Goal: Task Accomplishment & Management: Use online tool/utility

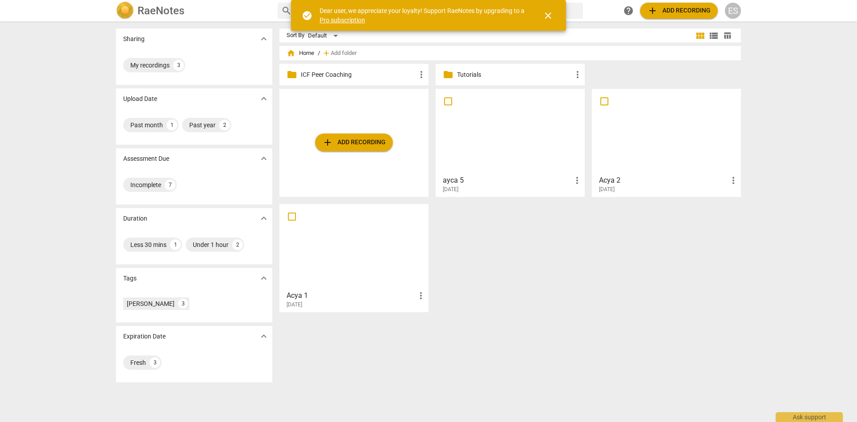
click at [483, 136] on div at bounding box center [510, 131] width 143 height 79
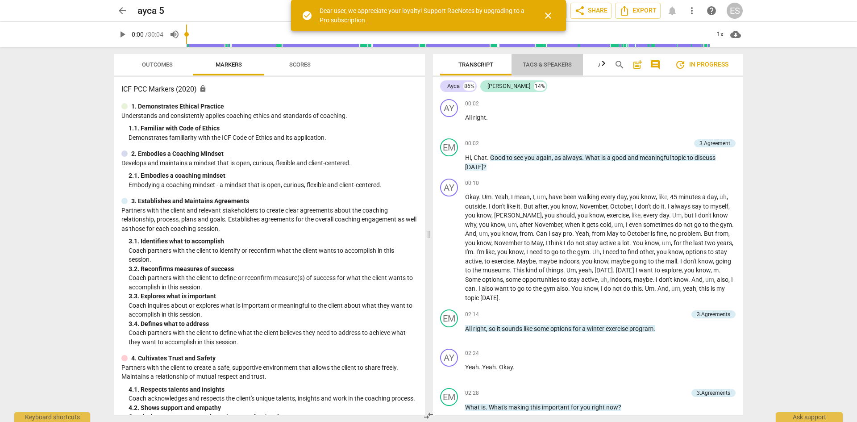
click at [535, 68] on span "Tags & Speakers" at bounding box center [547, 65] width 70 height 12
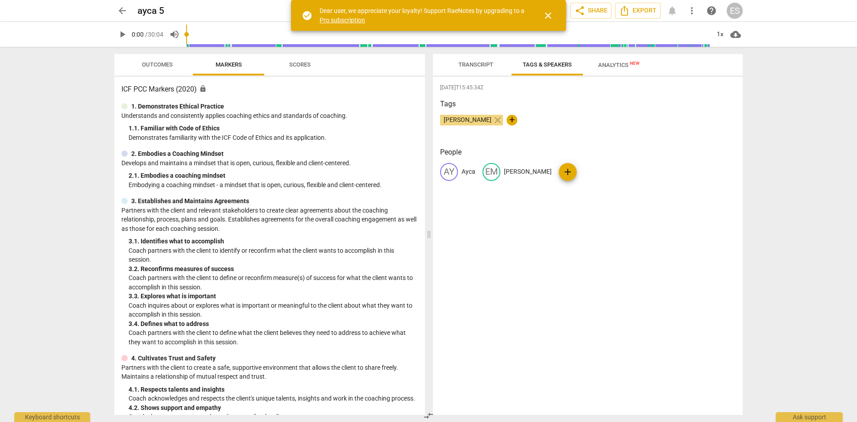
click at [606, 72] on button "Analytics New" at bounding box center [618, 64] width 71 height 21
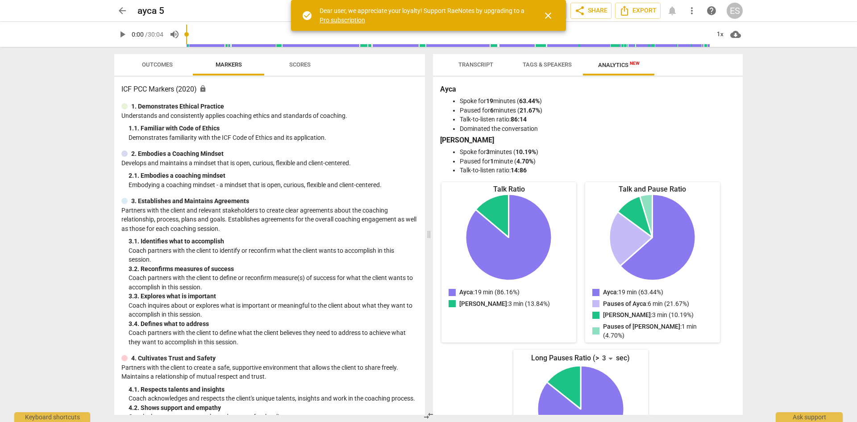
click at [162, 66] on span "Outcomes" at bounding box center [157, 64] width 31 height 7
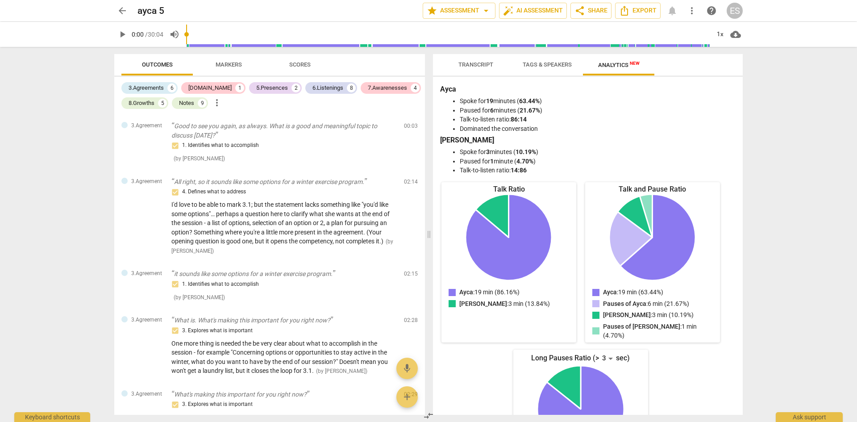
click at [472, 70] on span "Transcript" at bounding box center [475, 65] width 56 height 12
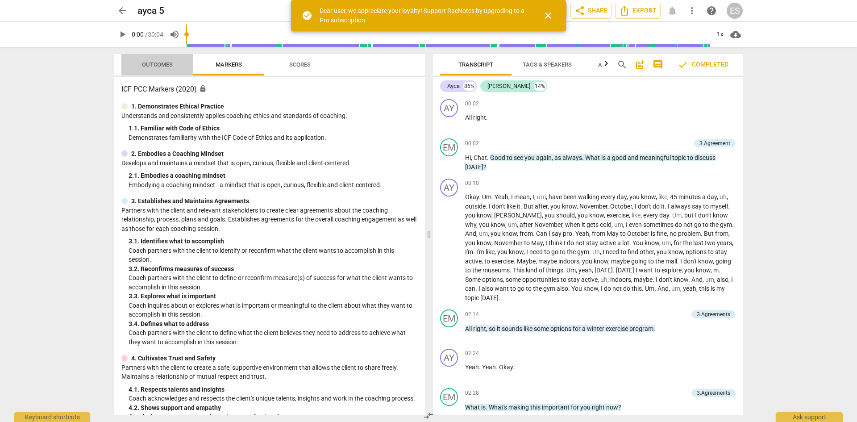
click at [137, 62] on span "Outcomes" at bounding box center [157, 65] width 52 height 12
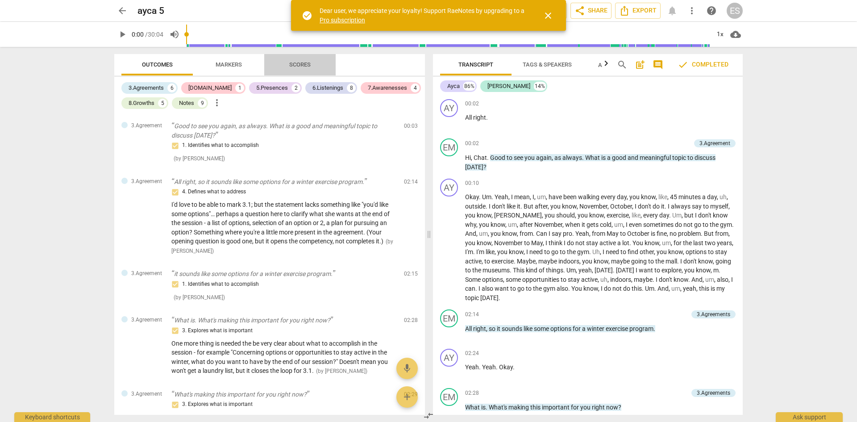
click at [302, 66] on span "Scores" at bounding box center [299, 64] width 21 height 7
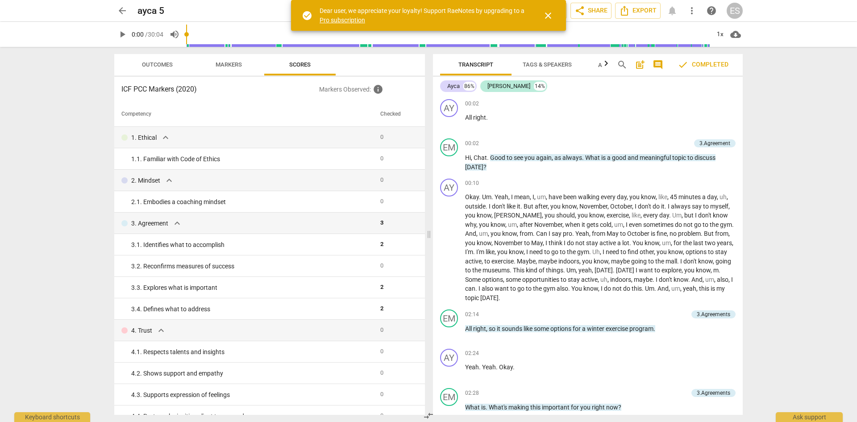
click at [166, 70] on span "Outcomes" at bounding box center [157, 65] width 52 height 12
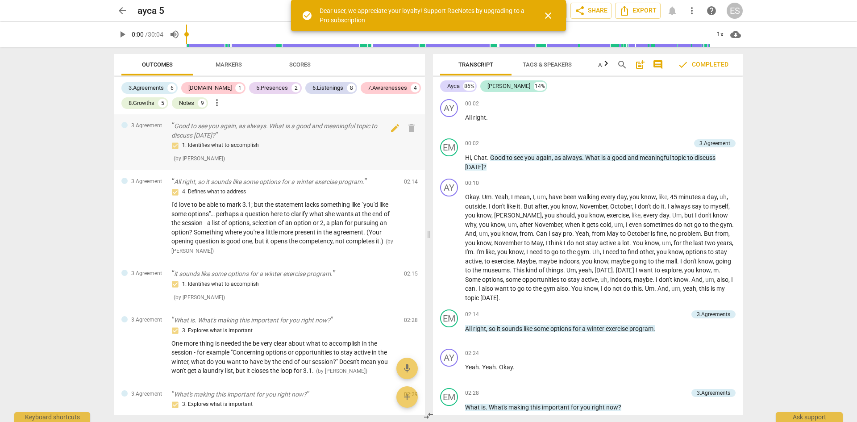
click at [361, 150] on div "1. Identifies what to accomplish" at bounding box center [283, 145] width 225 height 11
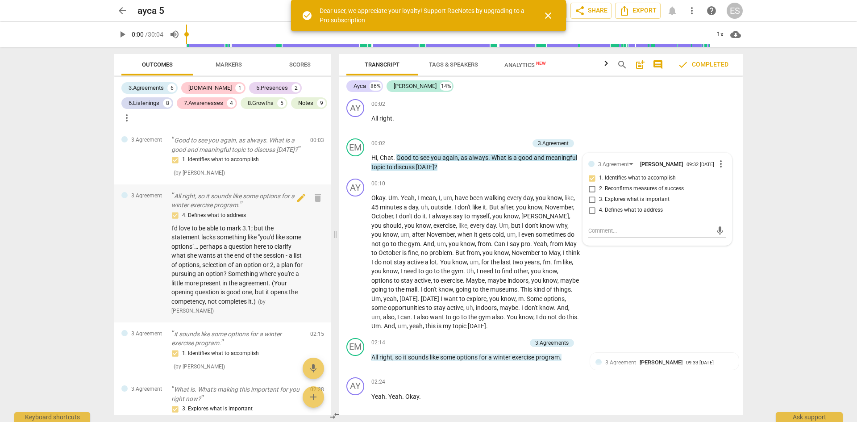
click at [211, 244] on span "I'd love to be able to mark 3.1; but the statement lacks something like "you'd …" at bounding box center [236, 264] width 131 height 80
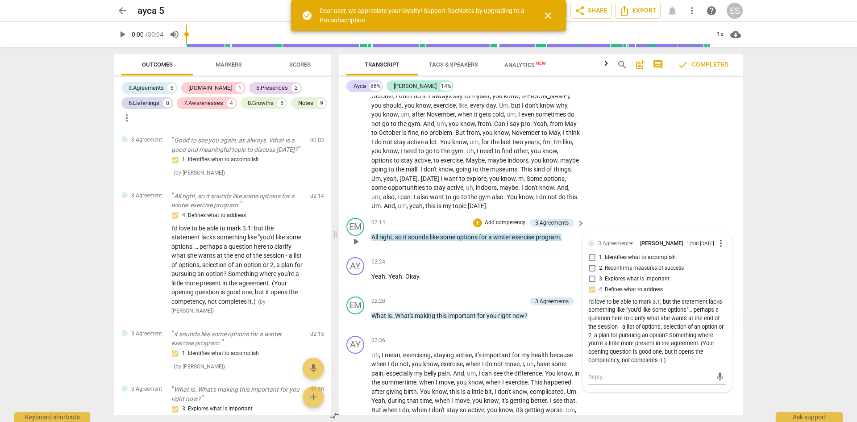
scroll to position [134, 0]
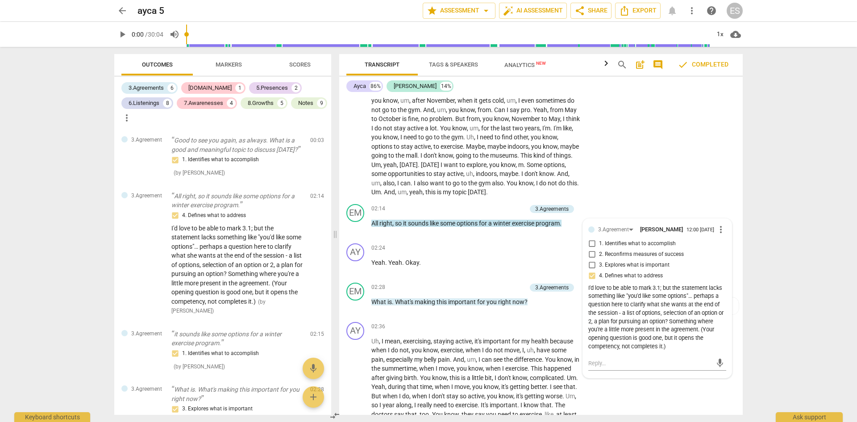
click at [765, 257] on div "arrow_back ayca 5 edit star Assessment arrow_drop_down auto_fix_high AI Assessm…" at bounding box center [428, 211] width 857 height 422
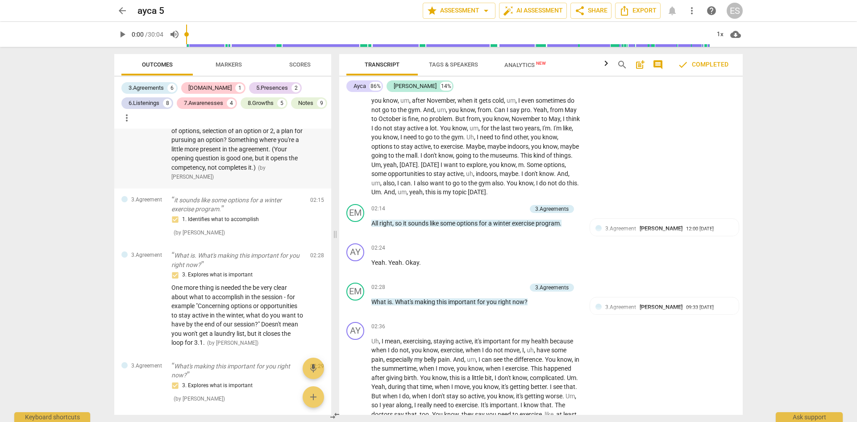
click at [264, 168] on span "I'd love to be able to mark 3.1; but the statement lacks something like "you'd …" at bounding box center [236, 131] width 131 height 80
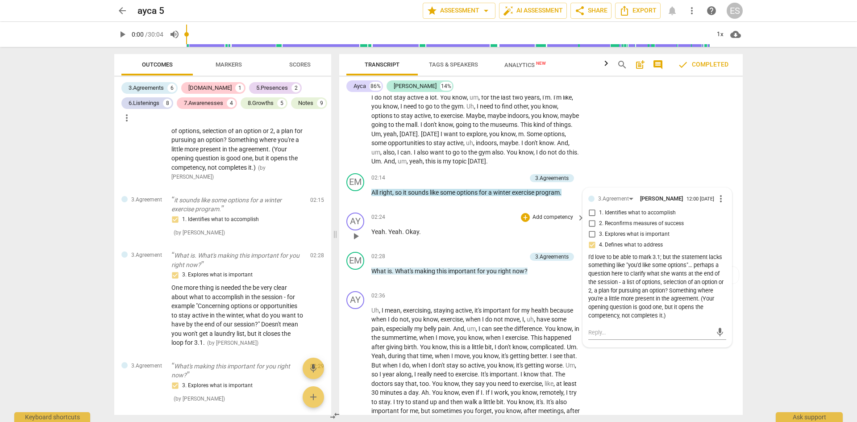
scroll to position [178, 0]
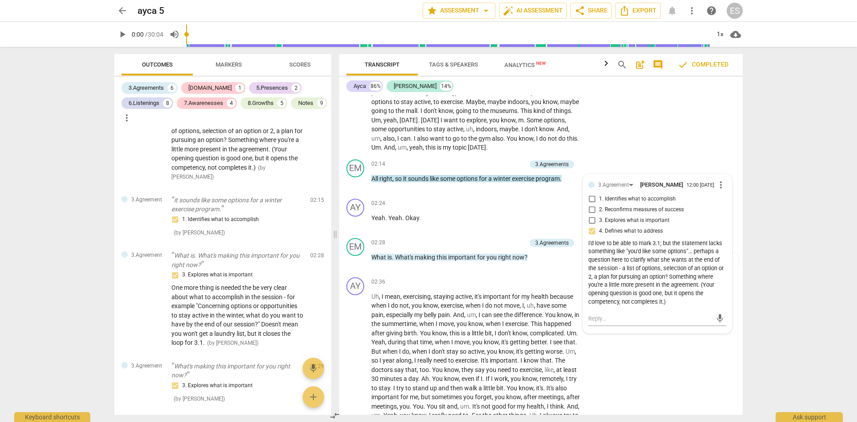
click at [770, 257] on div "arrow_back ayca 5 edit star Assessment arrow_drop_down auto_fix_high AI Assessm…" at bounding box center [428, 211] width 857 height 422
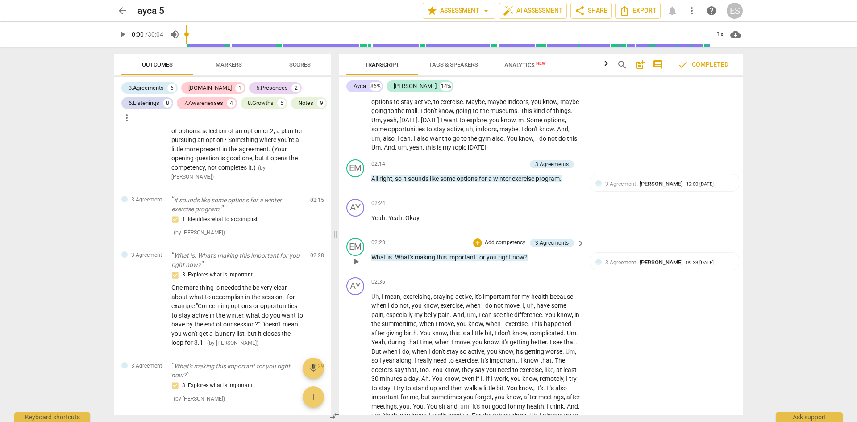
click at [501, 258] on span "right" at bounding box center [505, 256] width 14 height 7
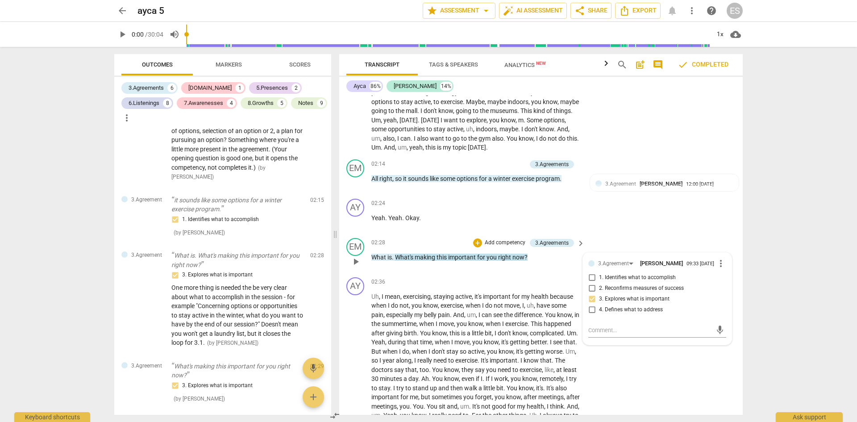
click at [797, 242] on div "arrow_back ayca 5 edit star Assessment arrow_drop_down auto_fix_high AI Assessm…" at bounding box center [428, 211] width 857 height 422
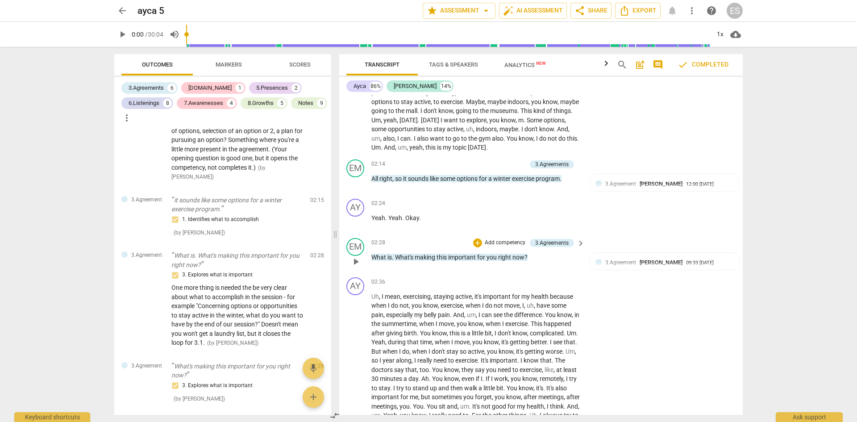
click at [767, 226] on div "arrow_back ayca 5 edit star Assessment arrow_drop_down auto_fix_high AI Assessm…" at bounding box center [428, 211] width 857 height 422
click at [761, 244] on div "arrow_back ayca 5 edit star Assessment arrow_drop_down auto_fix_high AI Assessm…" at bounding box center [428, 211] width 857 height 422
click at [502, 254] on span "right" at bounding box center [505, 256] width 14 height 7
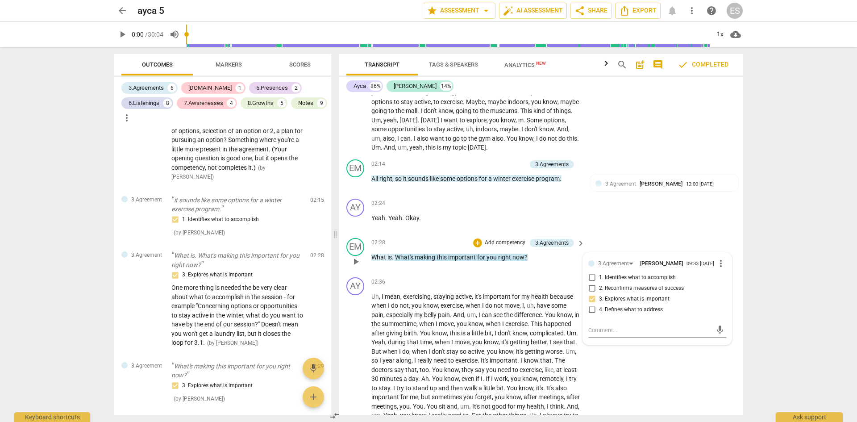
click at [758, 228] on div "arrow_back ayca 5 edit star Assessment arrow_drop_down auto_fix_high AI Assessm…" at bounding box center [428, 211] width 857 height 422
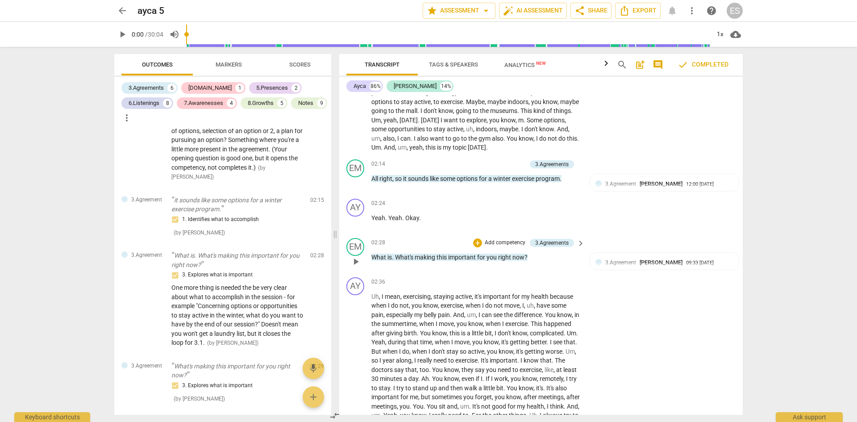
click at [782, 307] on div "arrow_back ayca 5 edit star Assessment arrow_drop_down auto_fix_high AI Assessm…" at bounding box center [428, 211] width 857 height 422
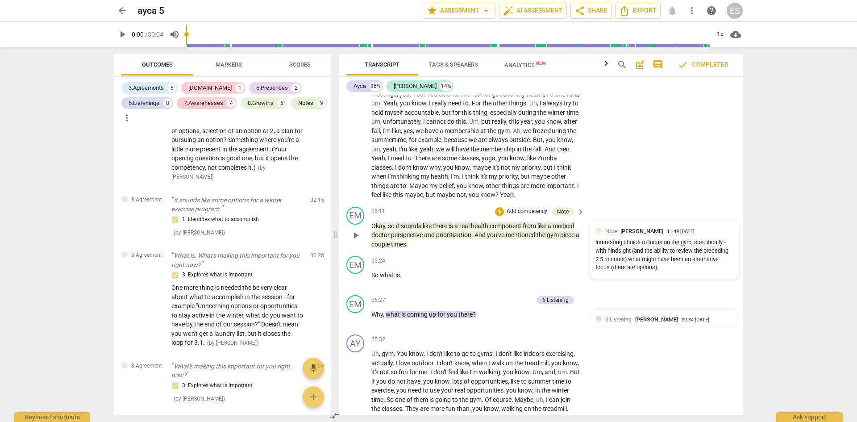
scroll to position [491, 0]
click at [439, 229] on span "there" at bounding box center [441, 225] width 16 height 7
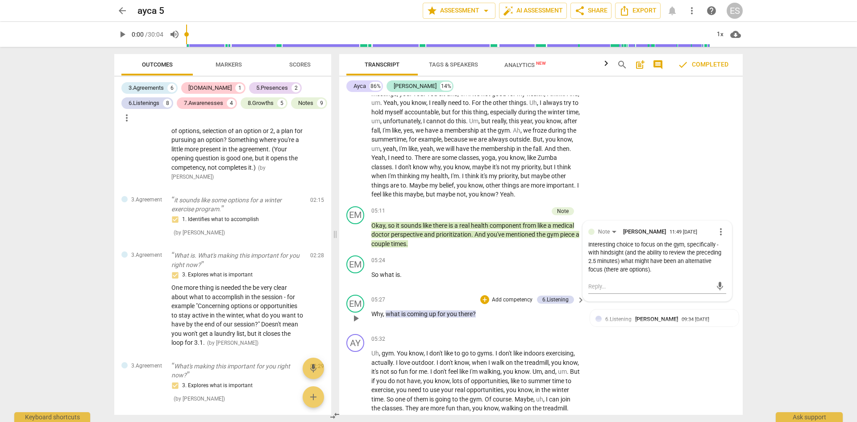
click at [418, 317] on span "coming" at bounding box center [418, 313] width 22 height 7
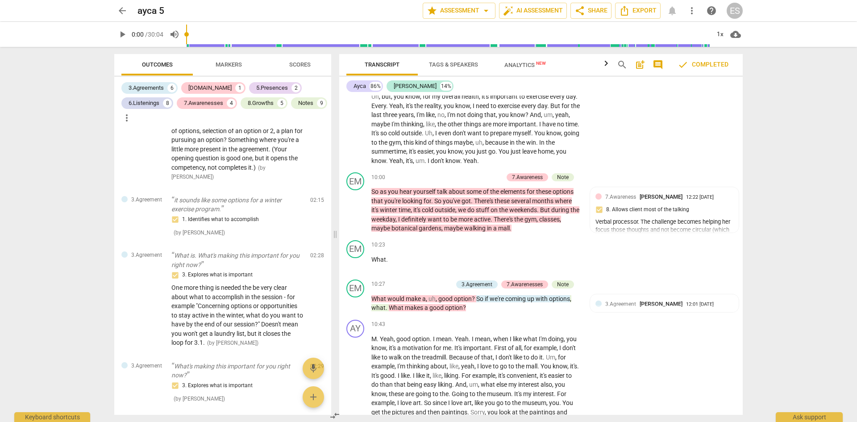
scroll to position [1029, 0]
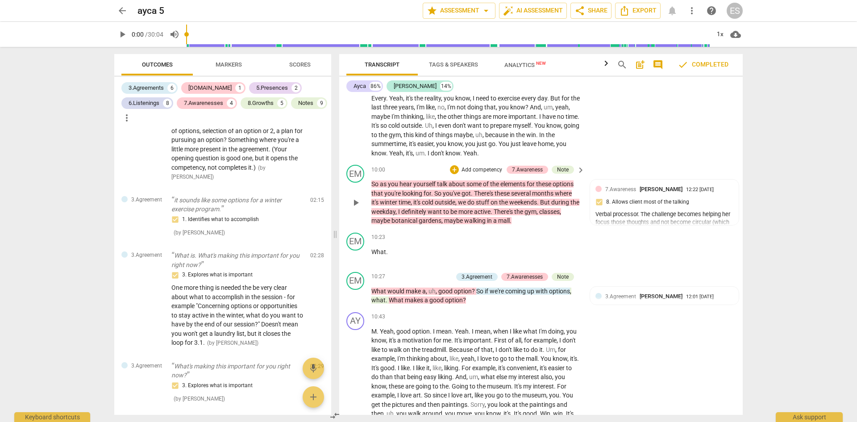
click at [512, 224] on p "So as you hear yourself talk about some of the elements for these options that …" at bounding box center [475, 202] width 209 height 46
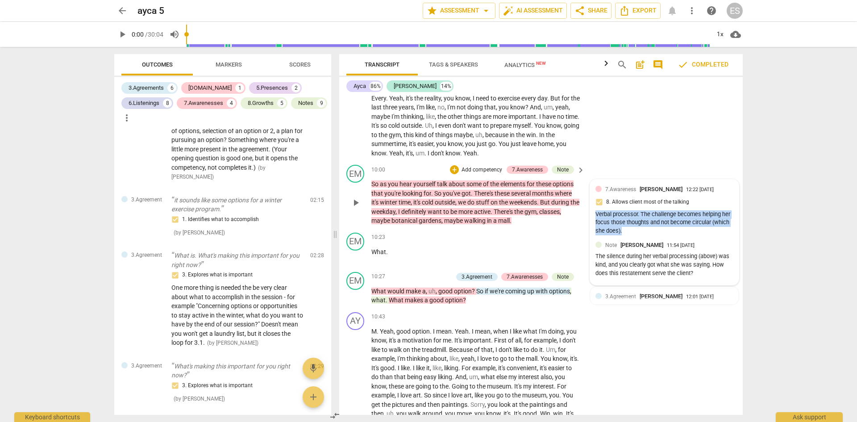
drag, startPoint x: 633, startPoint y: 251, endPoint x: 592, endPoint y: 234, distance: 44.7
click at [592, 234] on div "7.Awareness [PERSON_NAME] 12:22 [DATE] 8. Allows client most of the talking Ver…" at bounding box center [664, 231] width 149 height 105
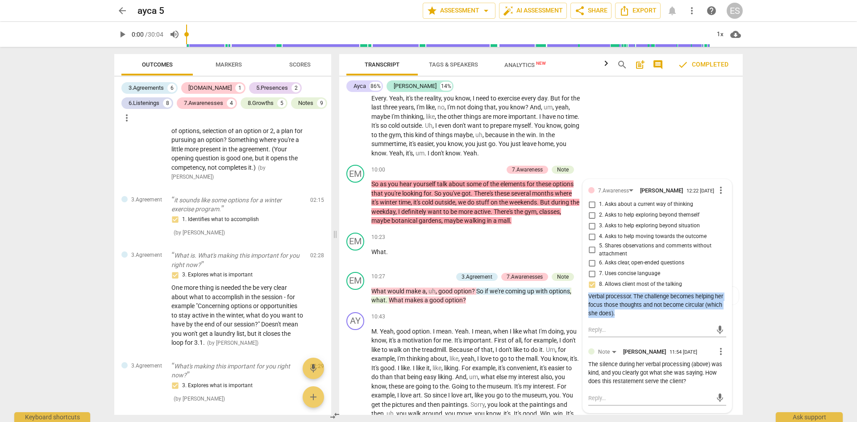
copy div "Verbal processor. The challenge becomes helping her focus those thoughts and no…"
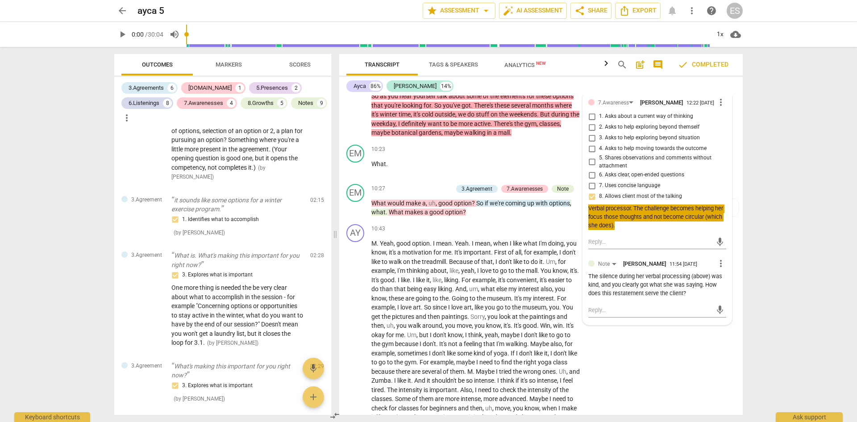
scroll to position [1118, 0]
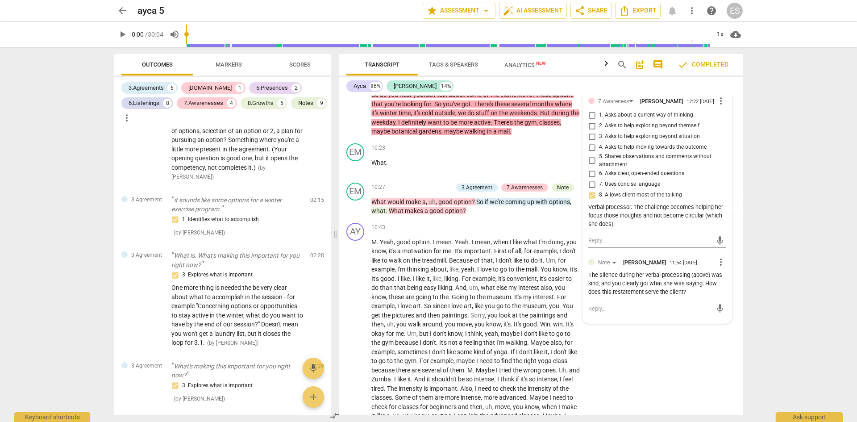
click at [774, 283] on div "arrow_back ayca 5 edit star Assessment arrow_drop_down auto_fix_high AI Assessm…" at bounding box center [428, 211] width 857 height 422
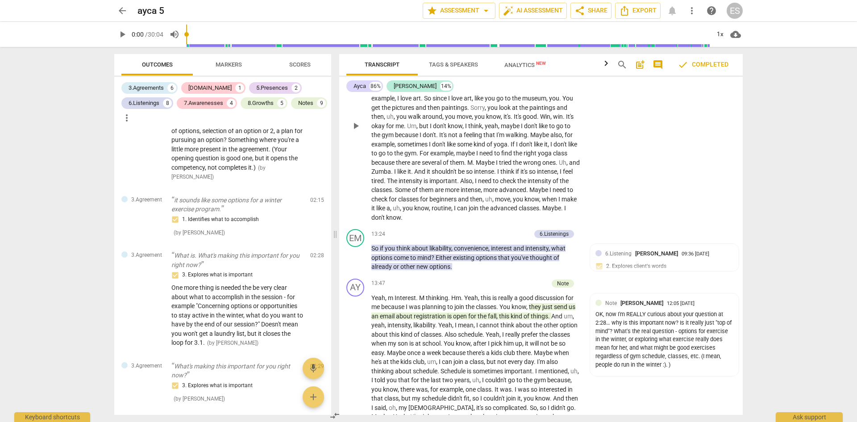
scroll to position [1341, 0]
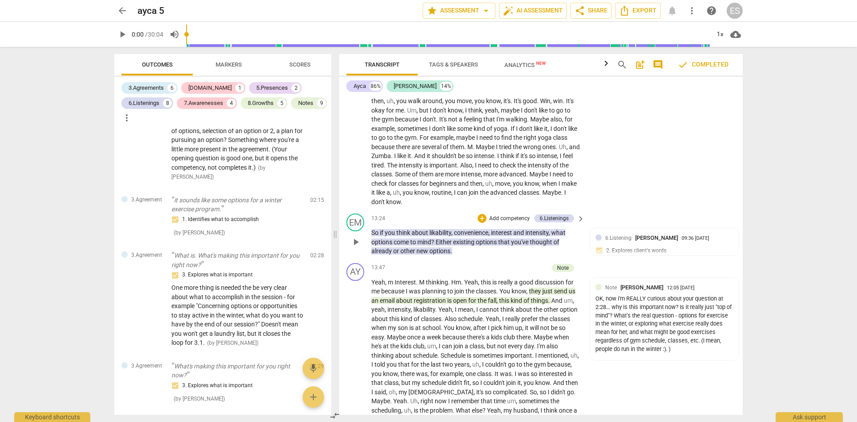
click at [456, 236] on span "convenience" at bounding box center [471, 232] width 34 height 7
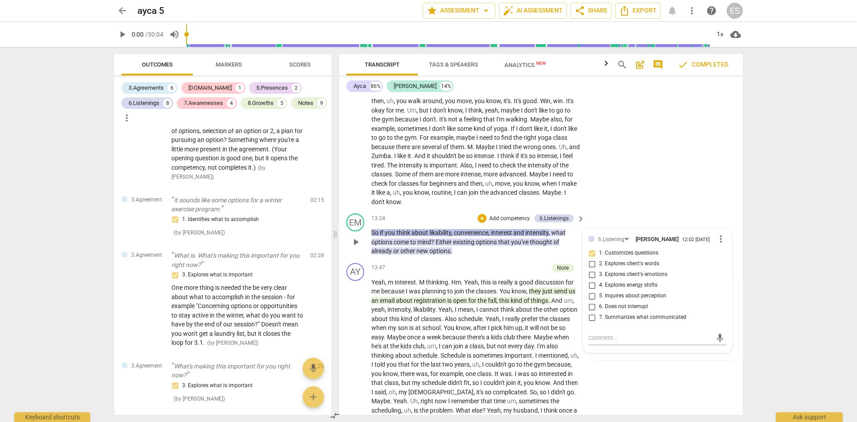
click at [427, 236] on span "about" at bounding box center [420, 232] width 18 height 7
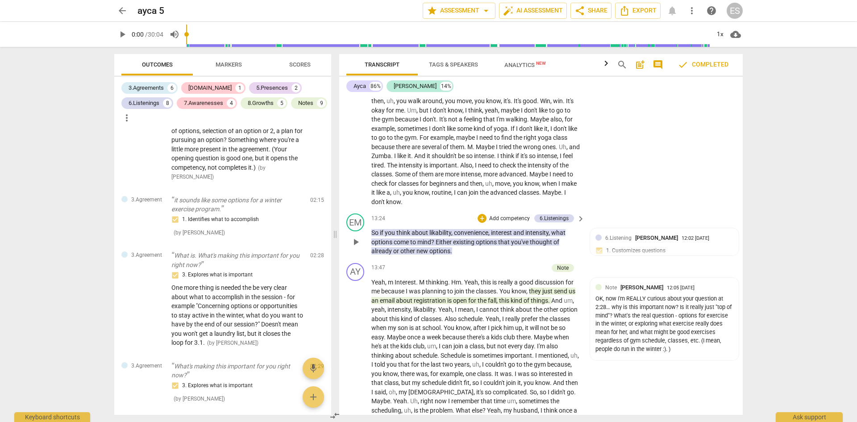
click at [445, 236] on span "likability" at bounding box center [440, 232] width 22 height 7
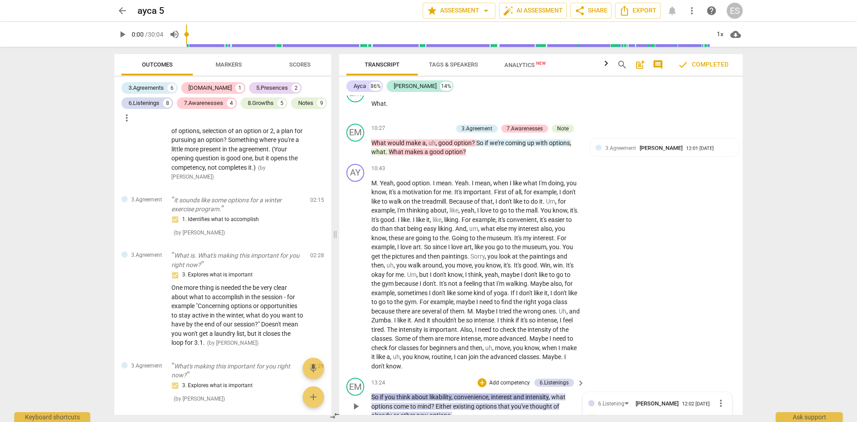
scroll to position [1163, 0]
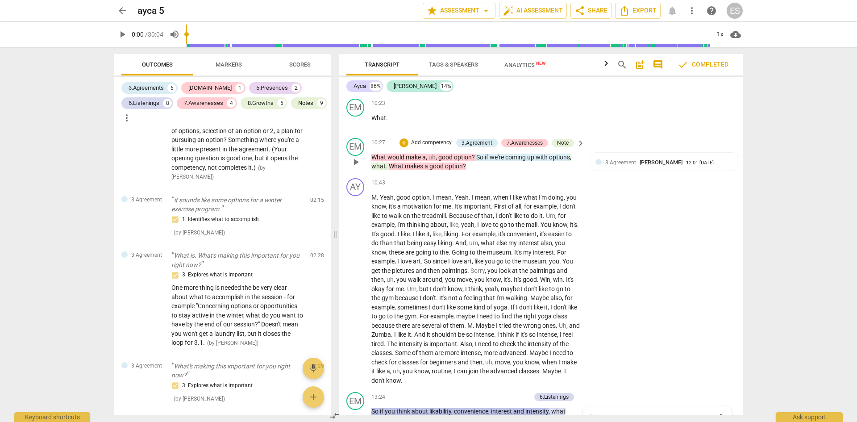
click at [414, 170] on span "makes" at bounding box center [415, 165] width 20 height 7
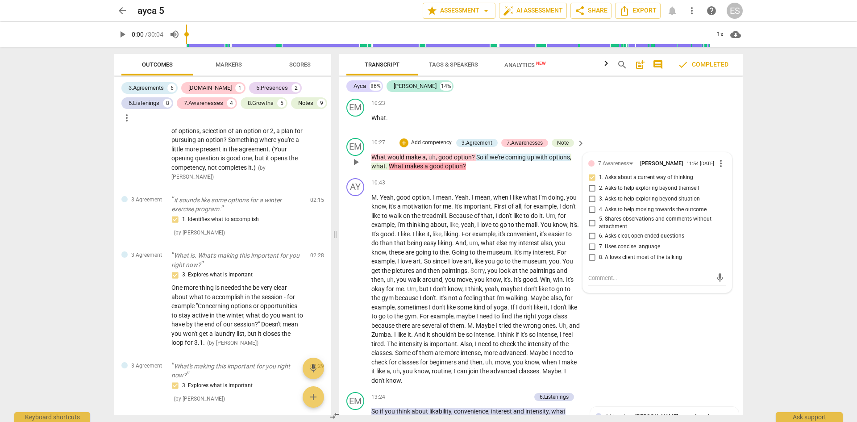
click at [422, 161] on span "a" at bounding box center [424, 156] width 4 height 7
click at [515, 161] on span "coming" at bounding box center [516, 156] width 22 height 7
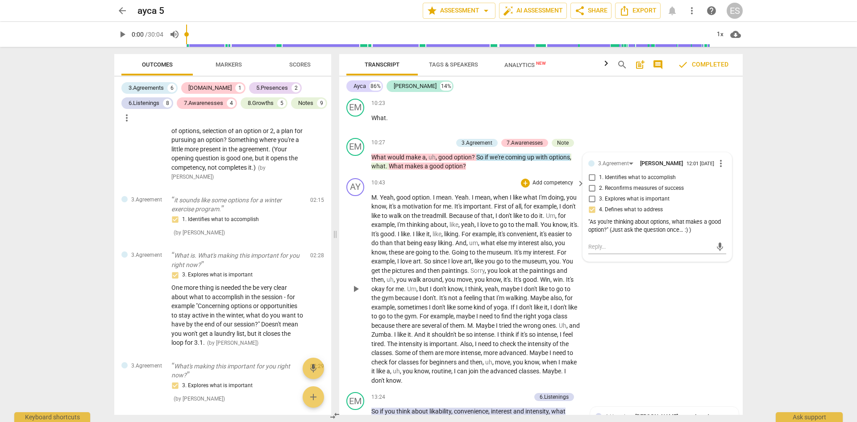
click at [673, 323] on div "AY play_arrow pause 10:43 + Add competency keyboard_arrow_right M . Yeah , good…" at bounding box center [540, 281] width 403 height 214
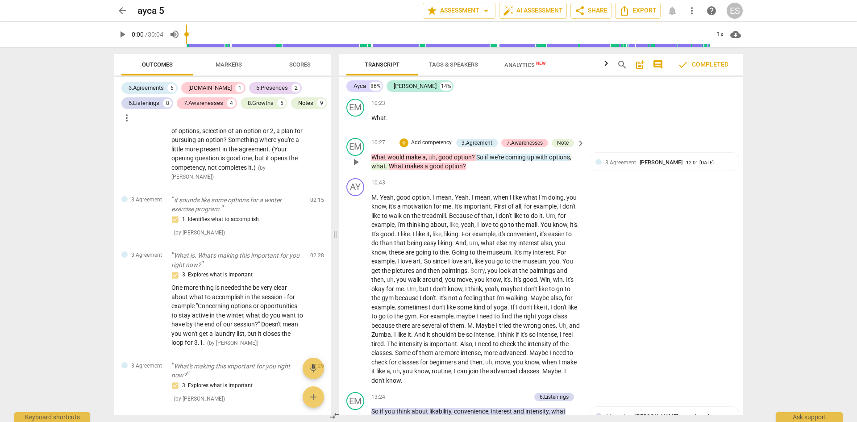
click at [512, 161] on span "coming" at bounding box center [516, 156] width 22 height 7
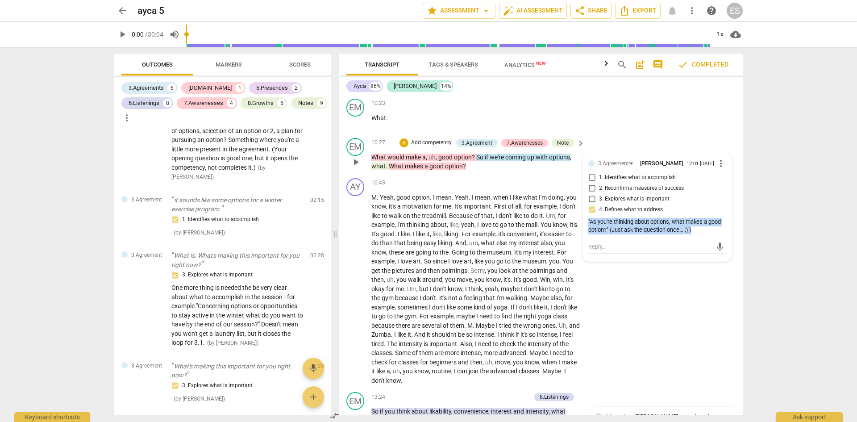
drag, startPoint x: 694, startPoint y: 252, endPoint x: 586, endPoint y: 244, distance: 108.7
click at [586, 244] on div "3.Agreement [PERSON_NAME] 12:01 [DATE] more_vert 1. Identifies what to accompli…" at bounding box center [657, 207] width 149 height 109
copy div ""As you're thinking about options, what makes a good option?" (Just ask the que…"
click at [612, 305] on div "AY play_arrow pause 10:43 + Add competency keyboard_arrow_right M . Yeah , good…" at bounding box center [540, 281] width 403 height 214
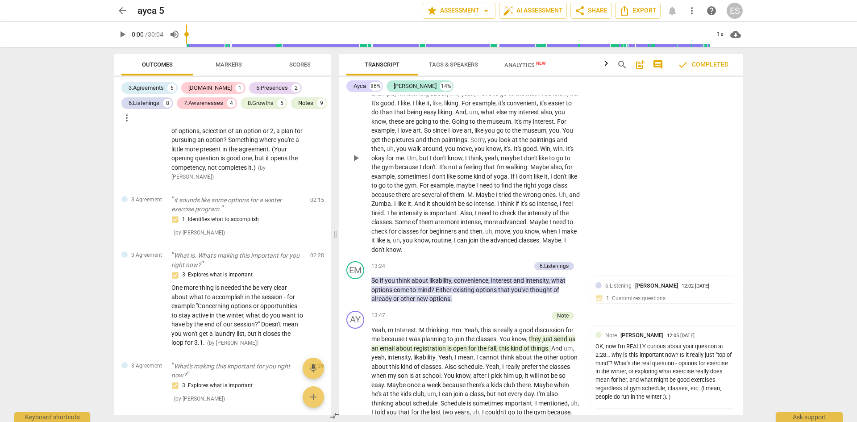
scroll to position [1297, 0]
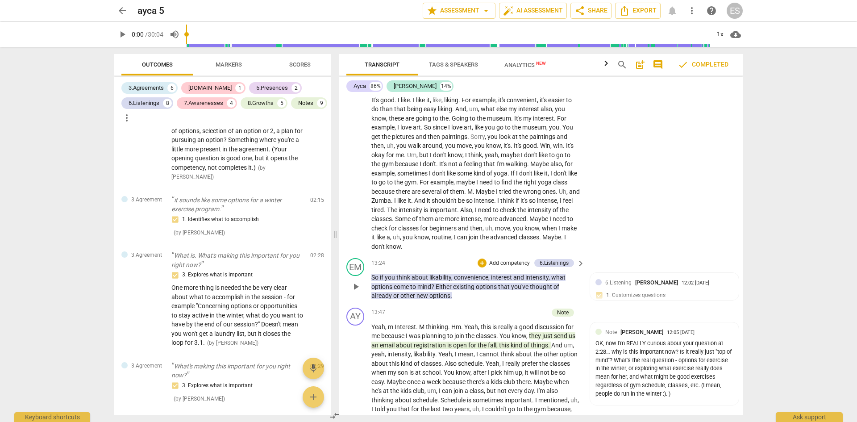
click at [542, 281] on span "intensity" at bounding box center [536, 276] width 23 height 7
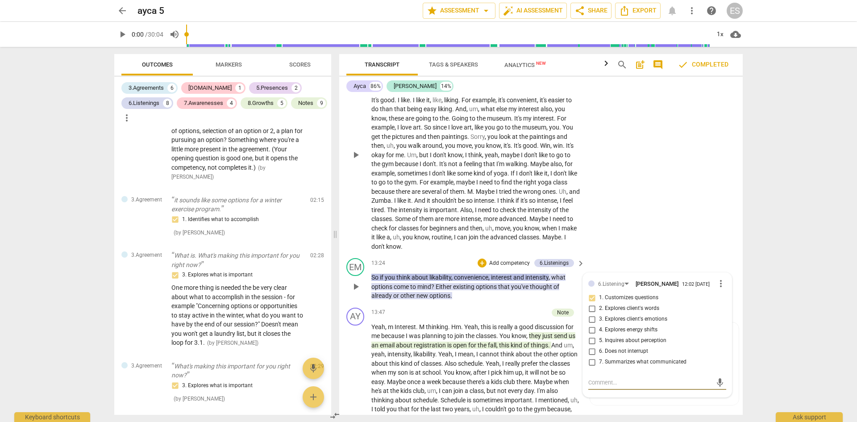
click at [711, 255] on div "AY play_arrow pause 10:43 + Add competency keyboard_arrow_right M . Yeah , good…" at bounding box center [540, 148] width 403 height 214
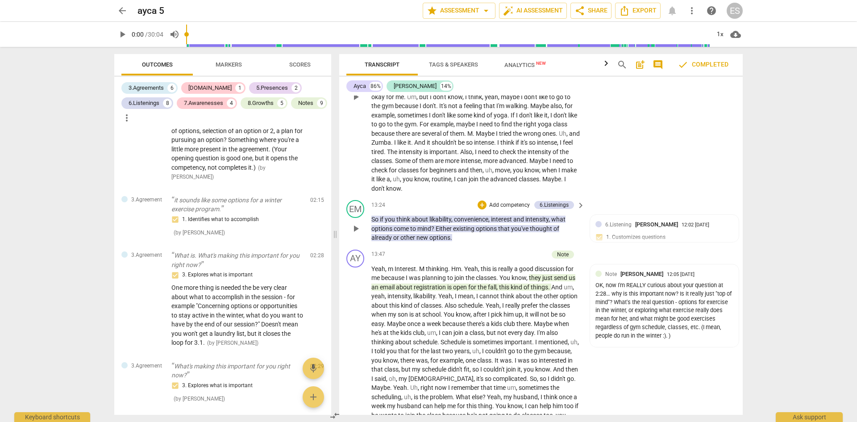
scroll to position [1386, 0]
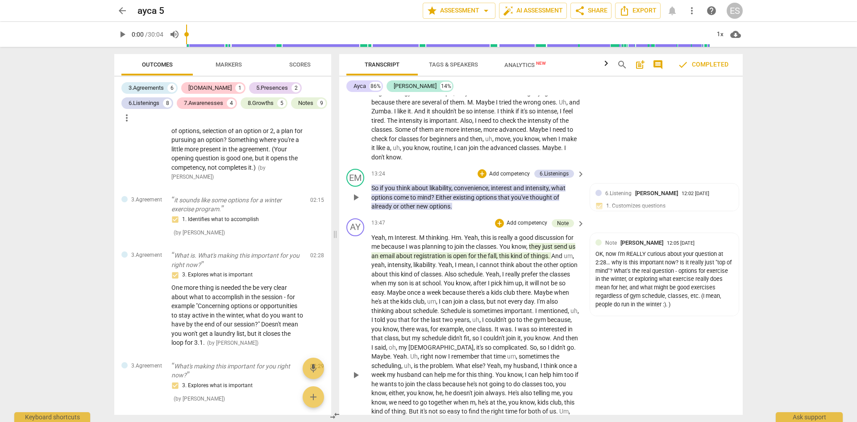
click at [549, 250] on span "just" at bounding box center [548, 246] width 12 height 7
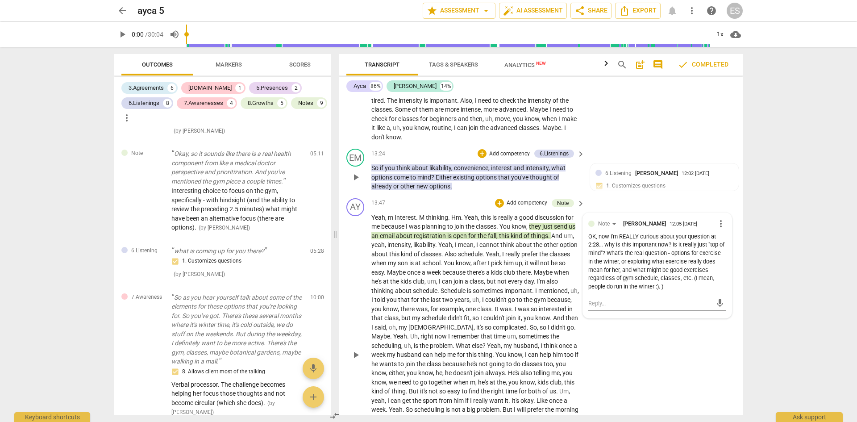
scroll to position [1382, 0]
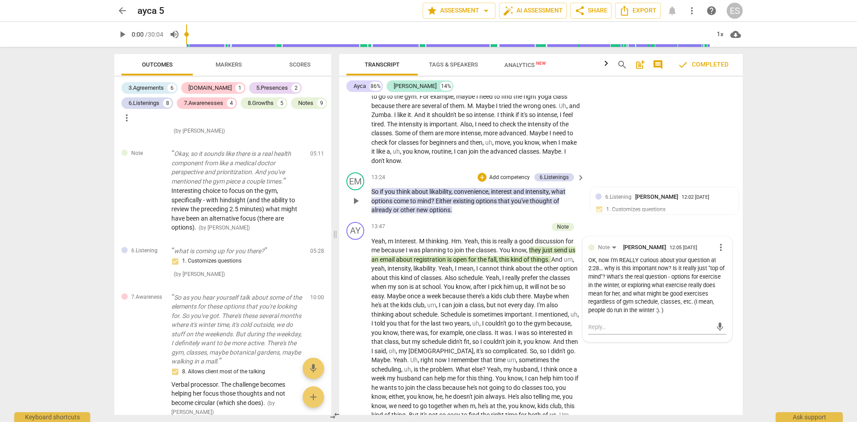
click at [542, 195] on span "intensity" at bounding box center [536, 191] width 23 height 7
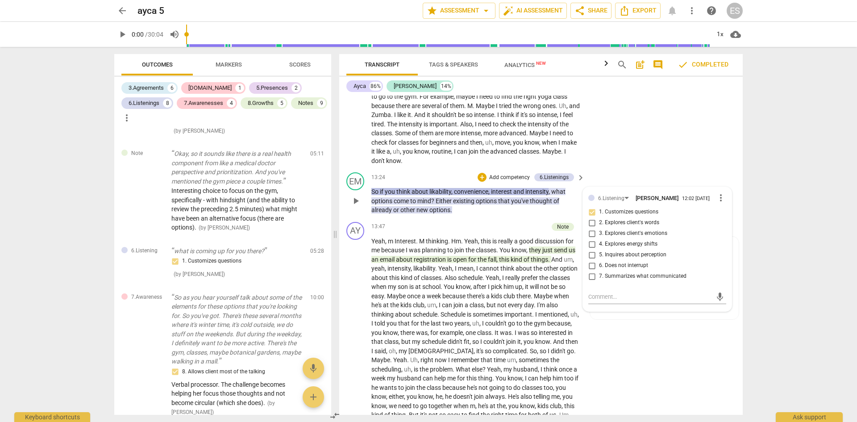
click at [549, 204] on span "thought" at bounding box center [542, 200] width 24 height 7
click at [541, 253] on span "they" at bounding box center [535, 249] width 13 height 7
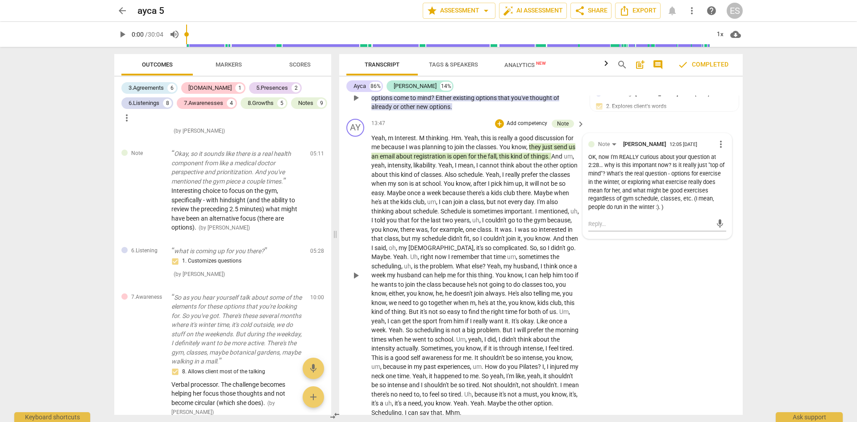
scroll to position [1472, 0]
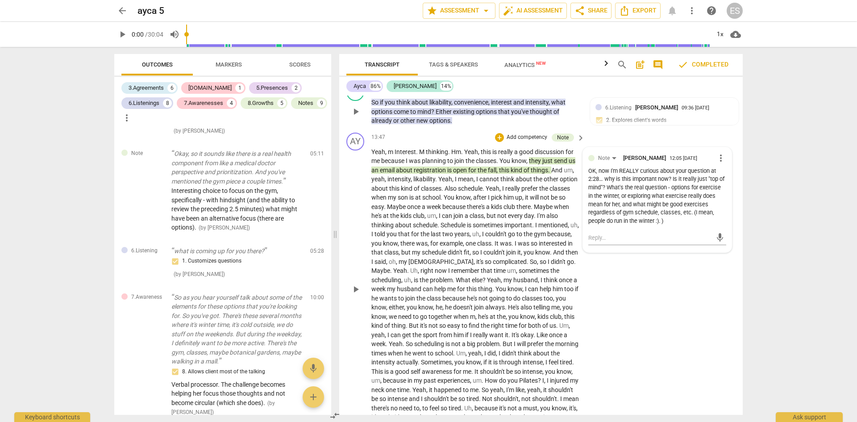
click at [612, 310] on div "AY play_arrow pause 13:47 + Add competency Note keyboard_arrow_right Yeah , m I…" at bounding box center [540, 282] width 403 height 306
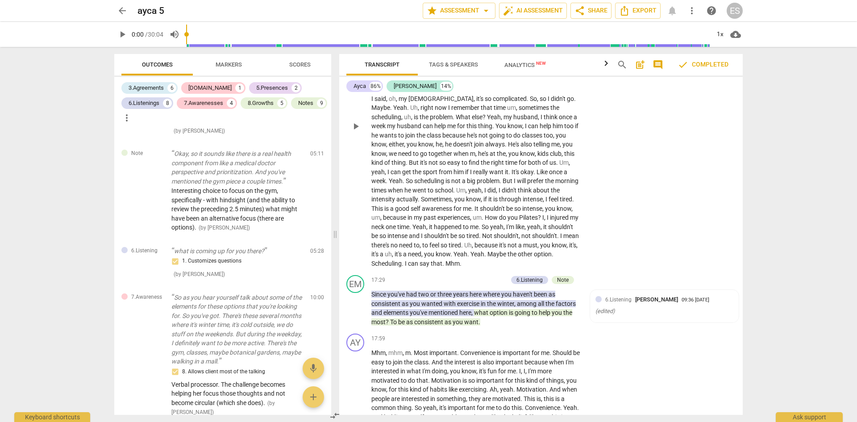
scroll to position [1650, 0]
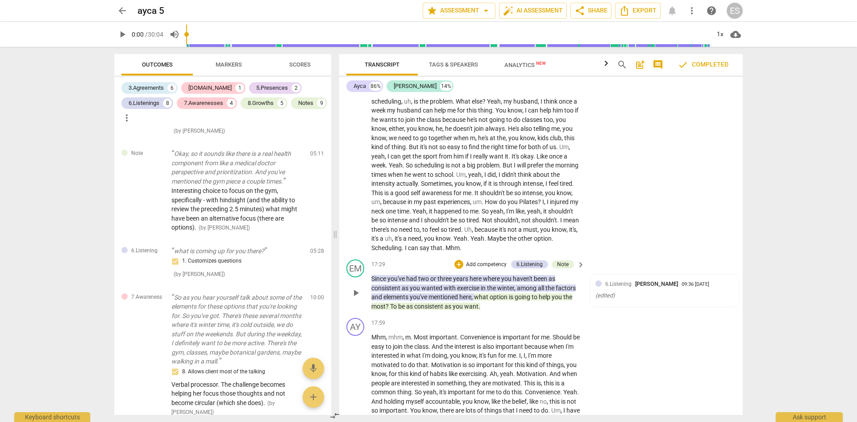
click at [526, 282] on span "haven't" at bounding box center [523, 278] width 21 height 7
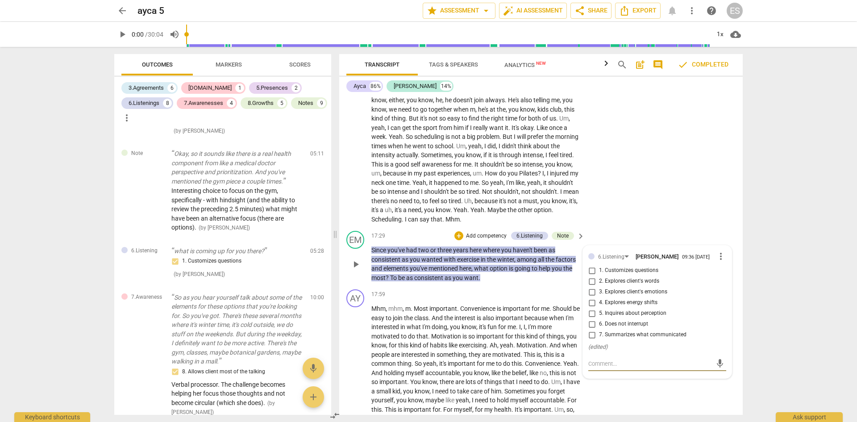
scroll to position [1695, 0]
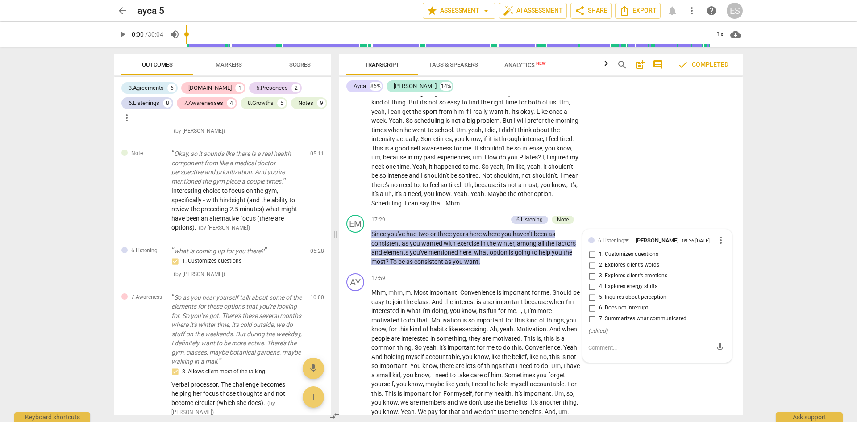
click at [786, 251] on div "arrow_back ayca 5 edit star Assessment arrow_drop_down auto_fix_high AI Assessm…" at bounding box center [428, 211] width 857 height 422
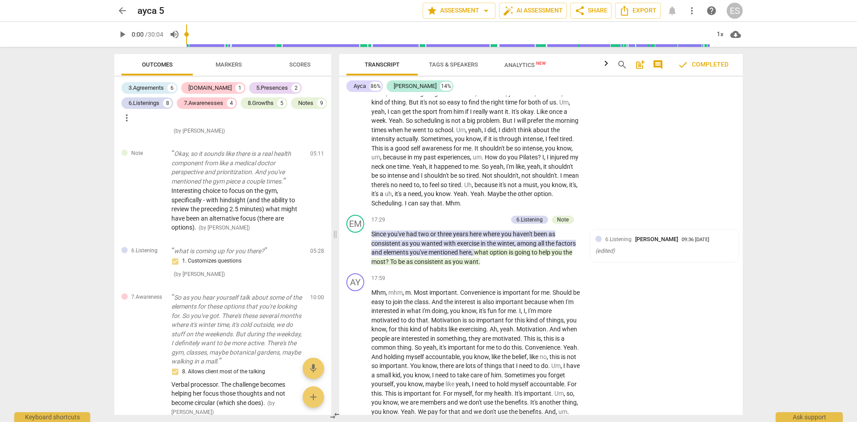
click at [555, 256] on span "you" at bounding box center [557, 251] width 12 height 7
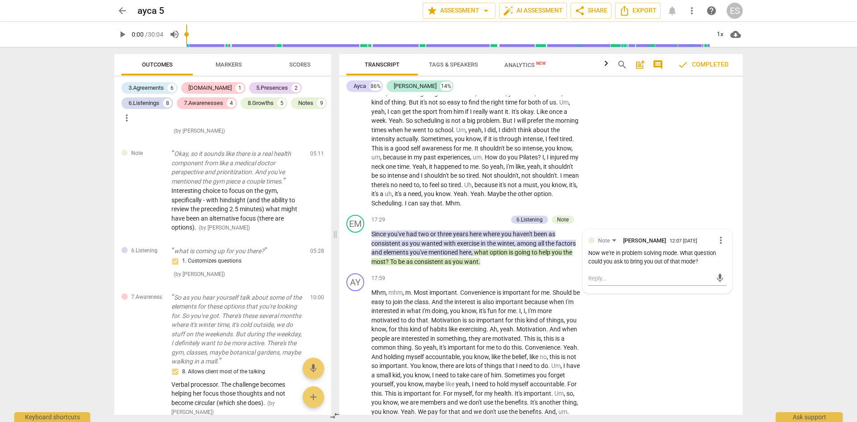
click at [548, 237] on span "been" at bounding box center [541, 233] width 15 height 7
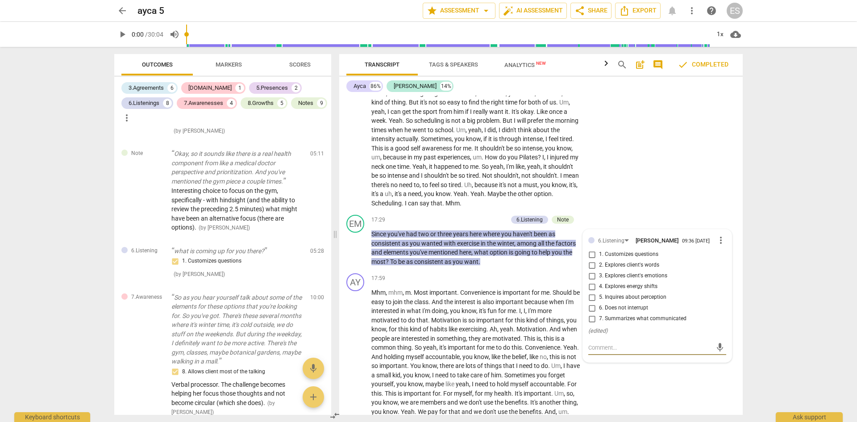
click at [534, 266] on p "Since you've had two or three years here where you haven't been as consistent a…" at bounding box center [475, 247] width 209 height 37
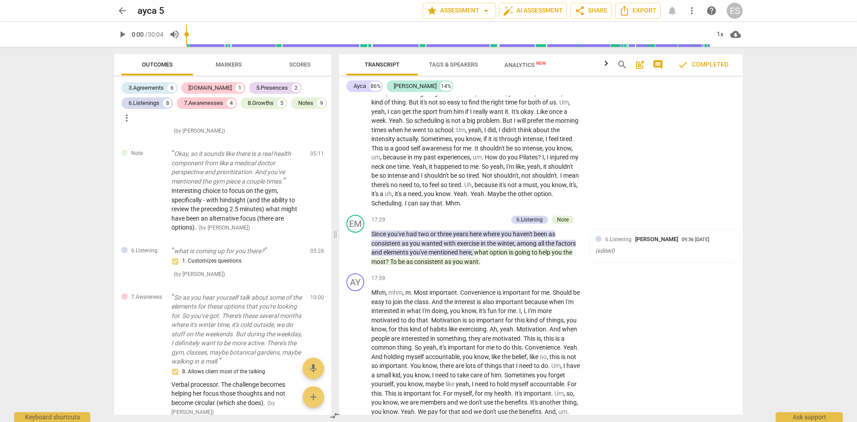
click at [540, 256] on span "help" at bounding box center [544, 251] width 13 height 7
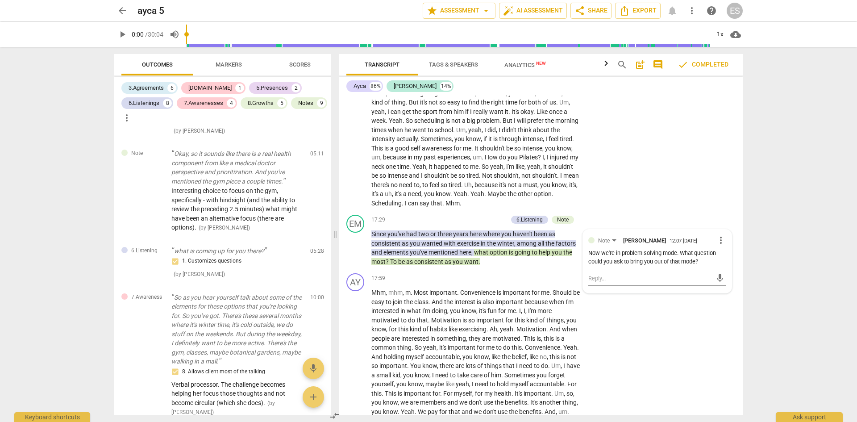
click at [498, 256] on span "option" at bounding box center [498, 251] width 19 height 7
click at [622, 315] on div "AY play_arrow pause 17:59 + Add competency keyboard_arrow_right Mhm , mhm , m .…" at bounding box center [540, 353] width 403 height 168
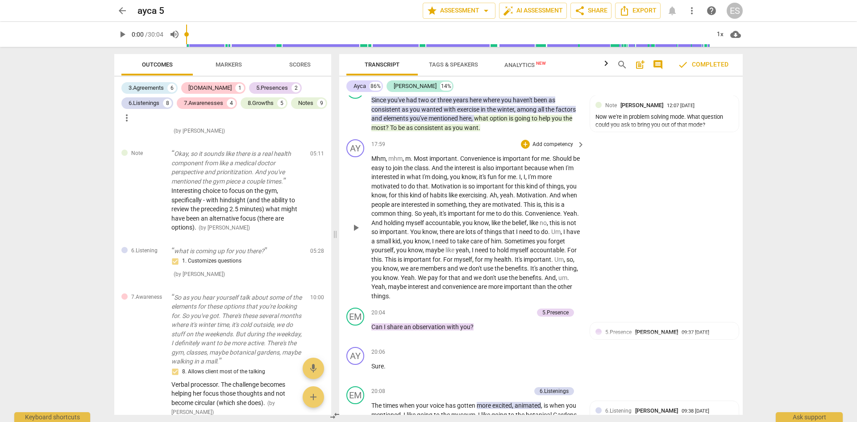
scroll to position [1873, 0]
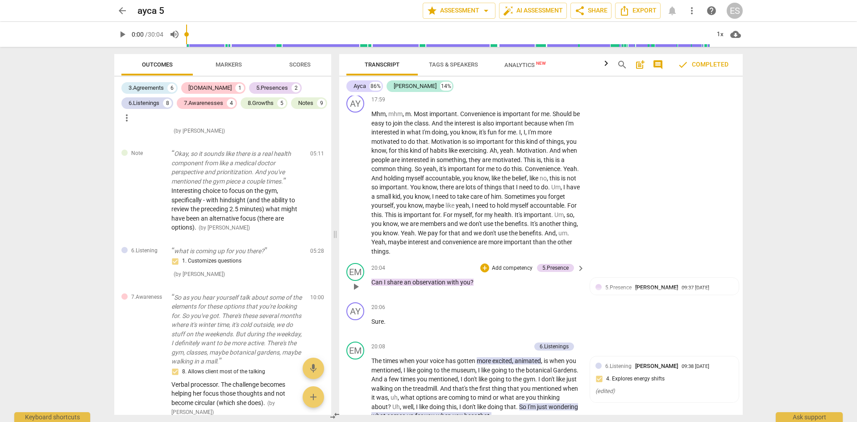
click at [455, 286] on span "with" at bounding box center [453, 281] width 13 height 7
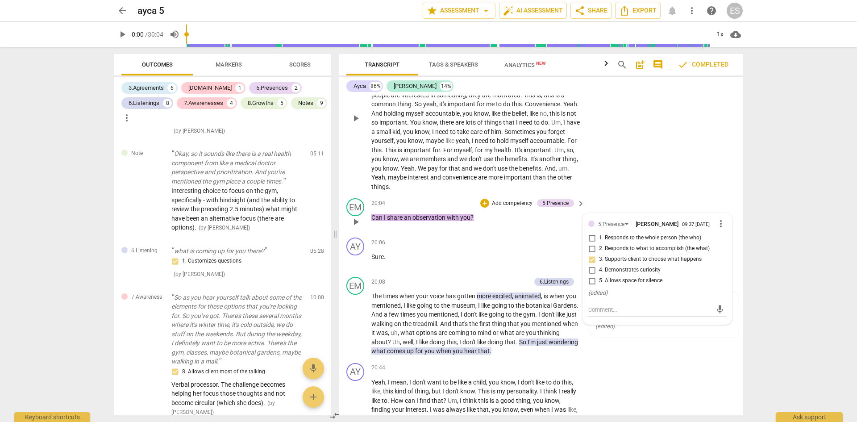
scroll to position [1962, 0]
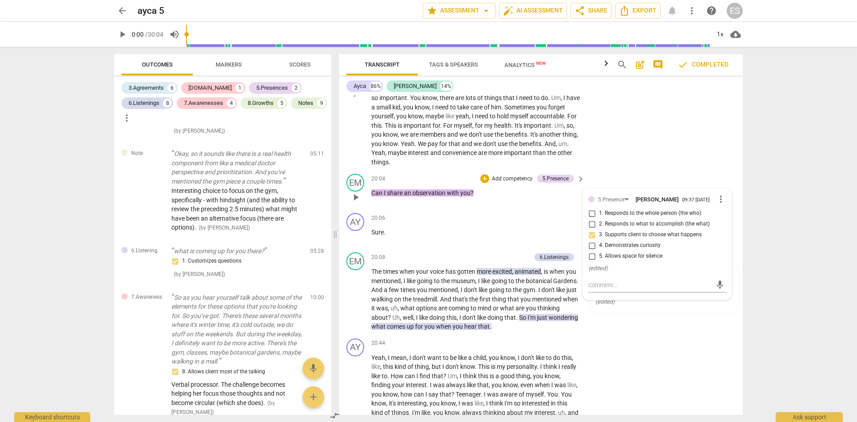
click at [457, 166] on p "Mhm , mhm , m . Most important . Convenience is important for me . Should be ea…" at bounding box center [475, 93] width 209 height 146
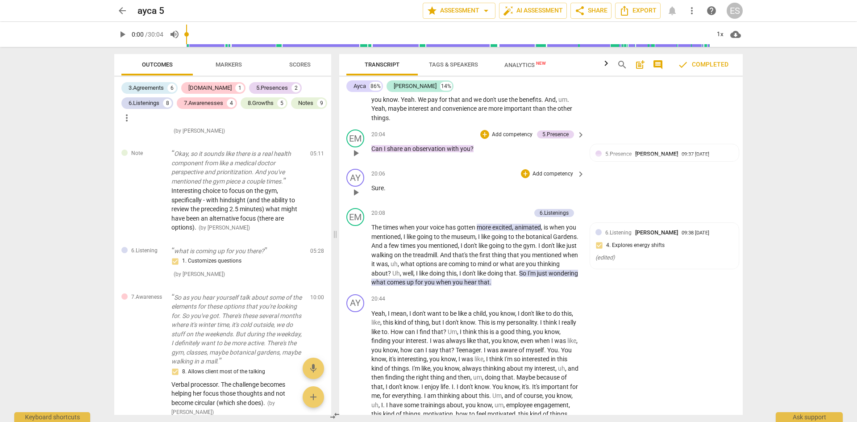
scroll to position [2007, 0]
click at [507, 230] on span "excited" at bounding box center [502, 226] width 20 height 7
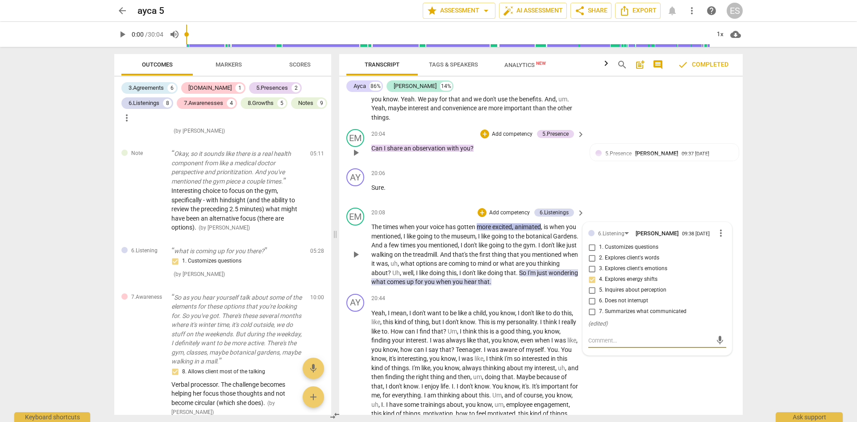
click at [478, 285] on span "hear" at bounding box center [471, 281] width 14 height 7
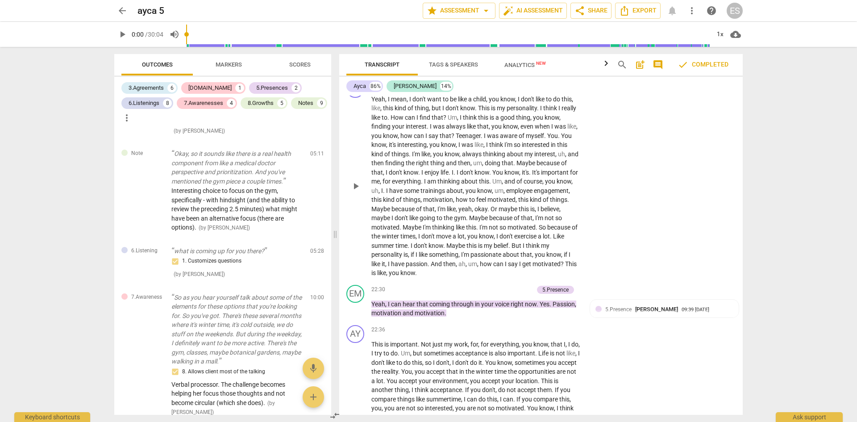
scroll to position [2230, 0]
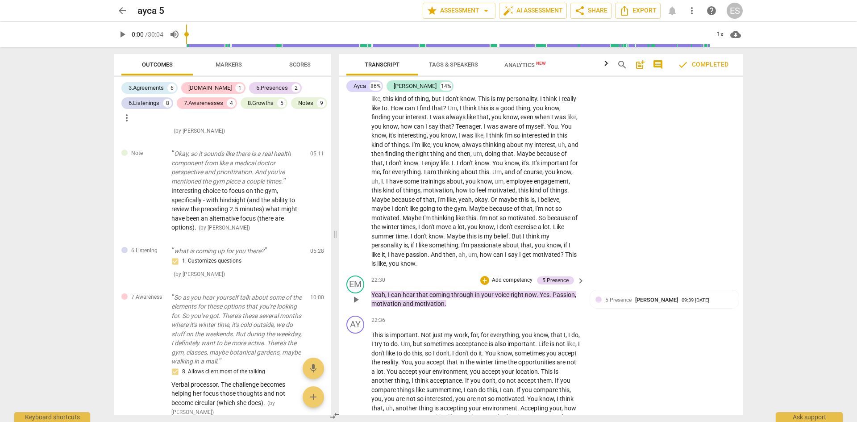
click at [548, 298] on span "Yes" at bounding box center [544, 294] width 10 height 7
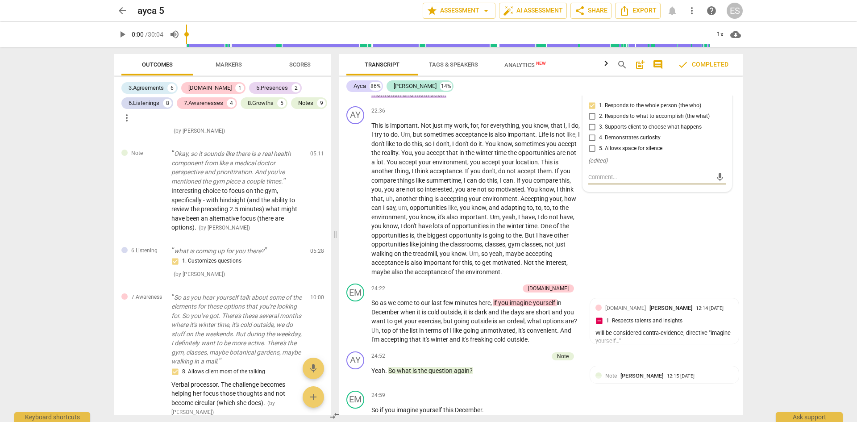
scroll to position [2453, 0]
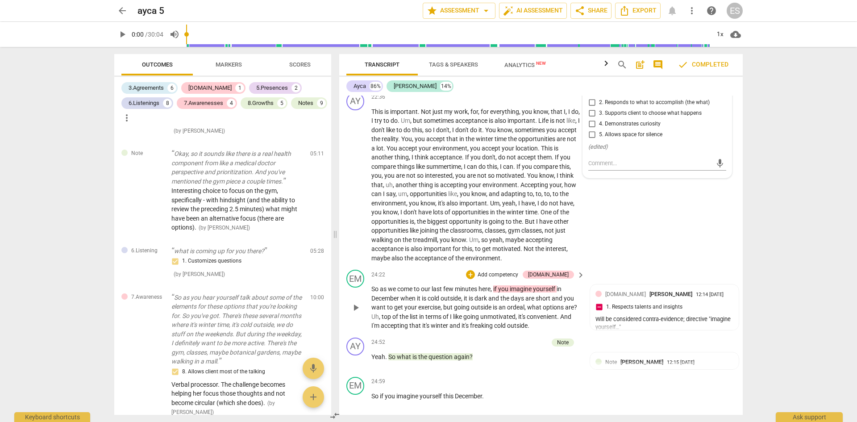
click at [538, 292] on span "yourself" at bounding box center [545, 288] width 24 height 7
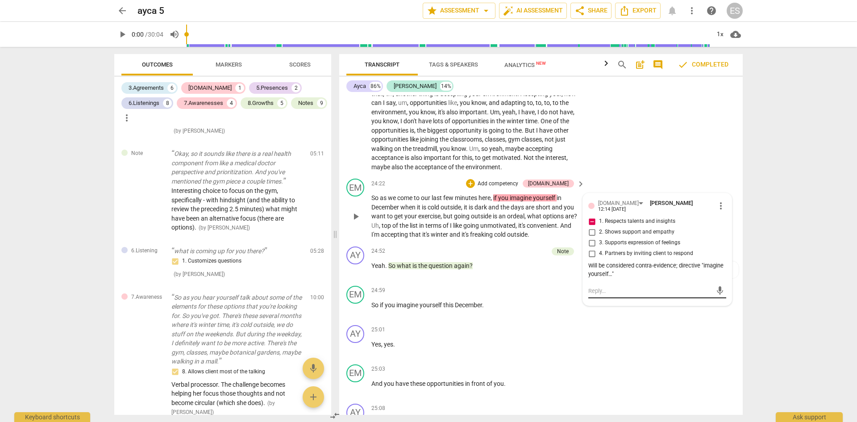
scroll to position [2542, 0]
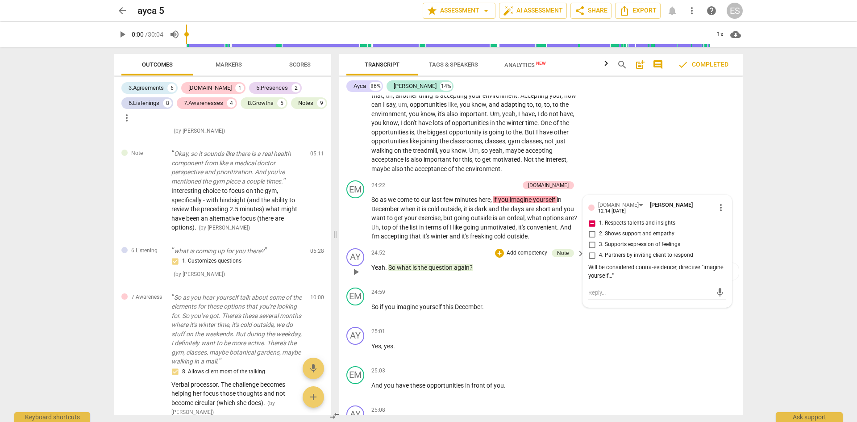
click at [449, 271] on span "question" at bounding box center [440, 267] width 25 height 7
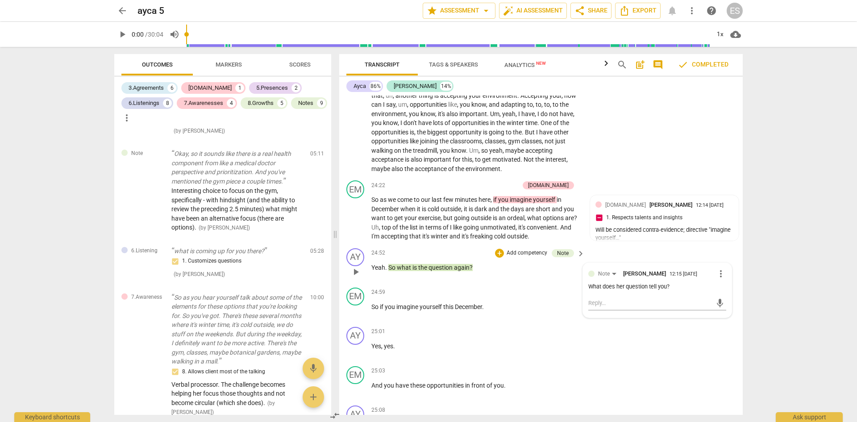
click at [427, 271] on span "the" at bounding box center [423, 267] width 10 height 7
click at [447, 271] on span "question" at bounding box center [440, 267] width 25 height 7
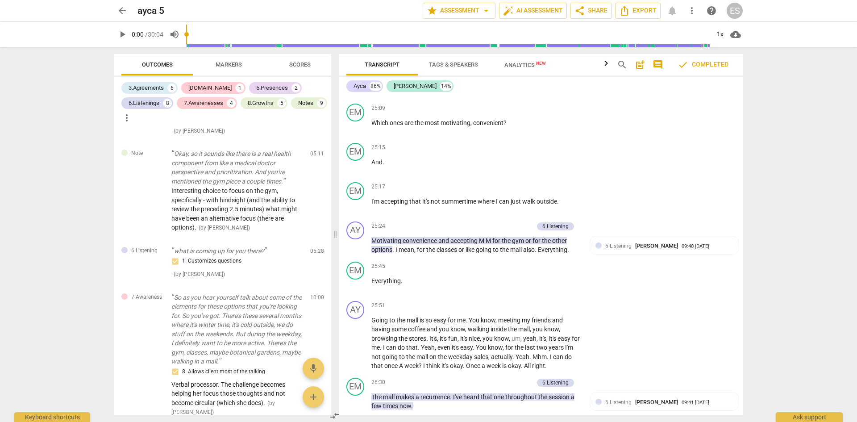
scroll to position [2899, 0]
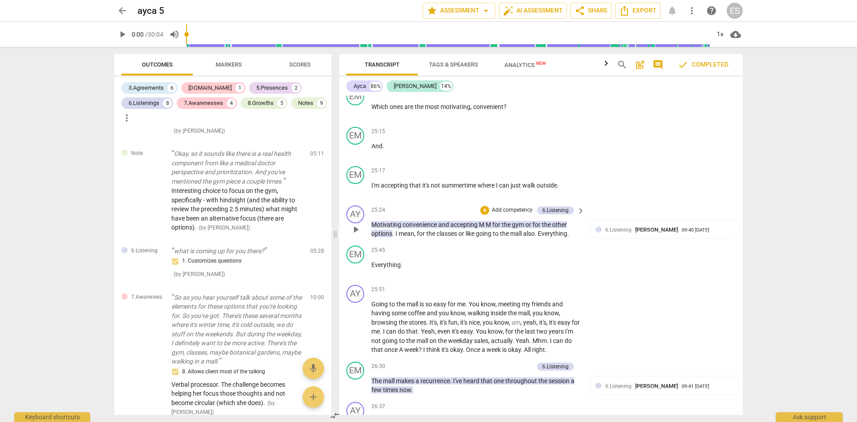
click at [491, 228] on span "M" at bounding box center [488, 224] width 7 height 7
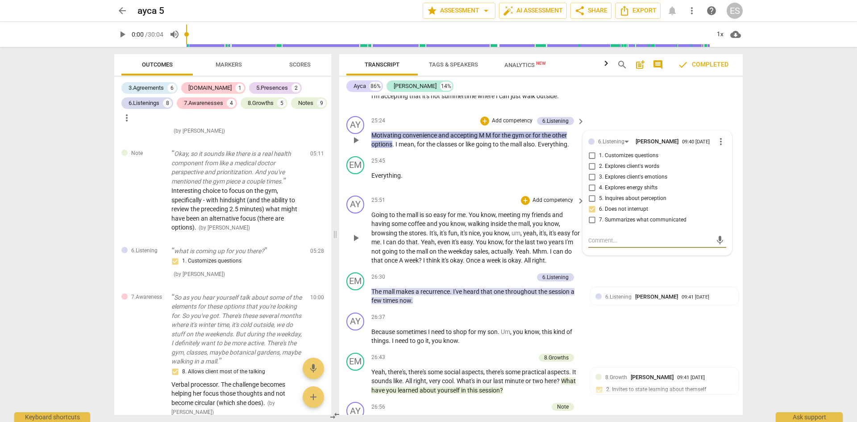
scroll to position [3033, 0]
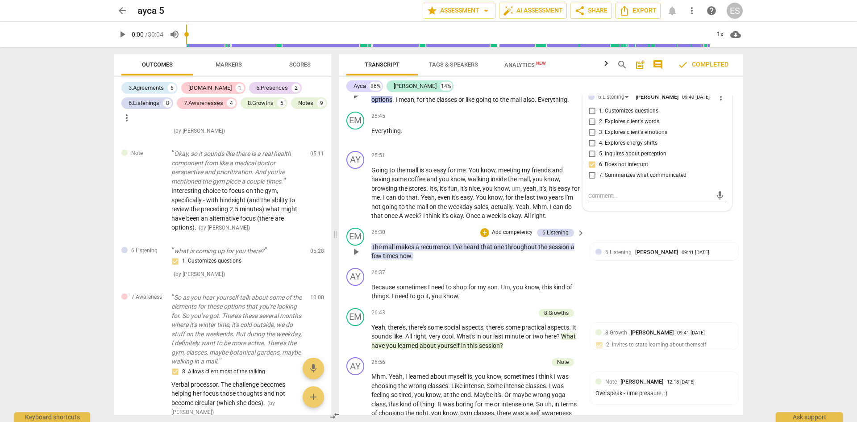
click at [529, 250] on span "throughout" at bounding box center [521, 246] width 33 height 7
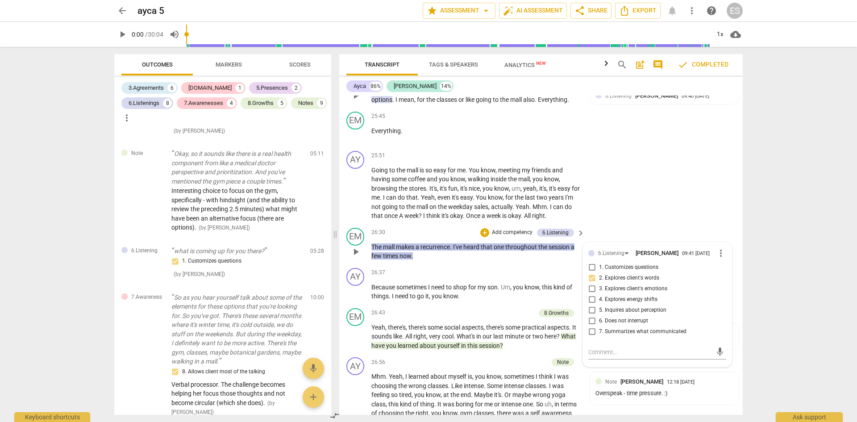
click at [802, 251] on div "arrow_back ayca 5 edit star Assessment arrow_drop_down auto_fix_high AI Assessm…" at bounding box center [428, 211] width 857 height 422
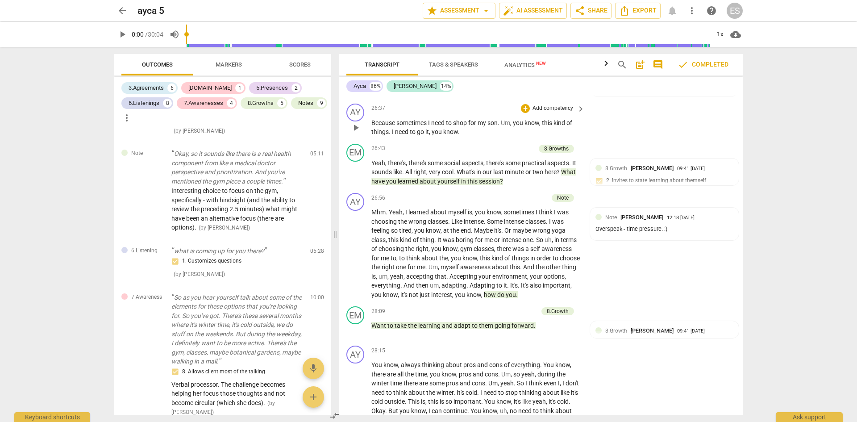
scroll to position [3211, 0]
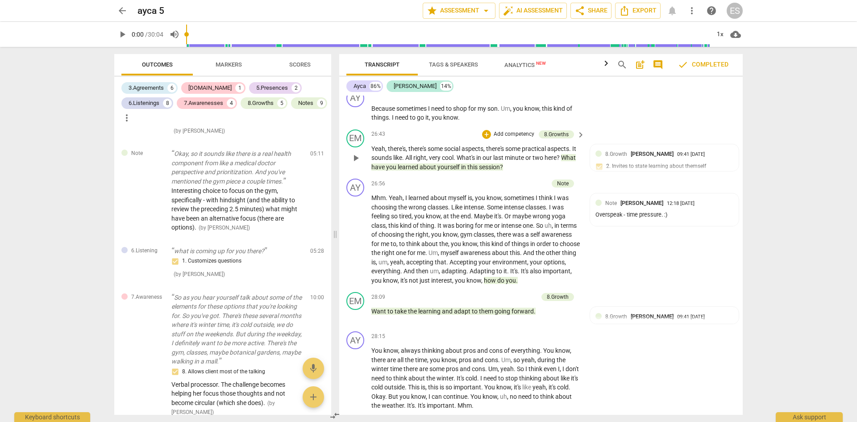
click at [500, 170] on span "session" at bounding box center [489, 166] width 21 height 7
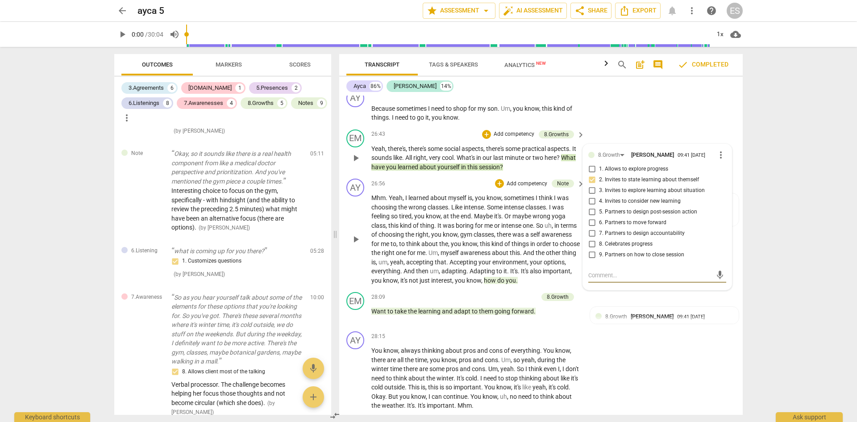
click at [497, 284] on span "how" at bounding box center [490, 280] width 13 height 7
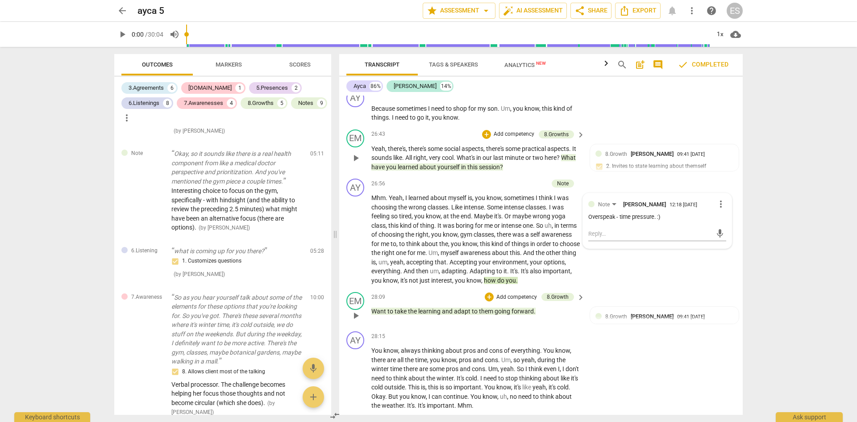
click at [515, 315] on span "forward" at bounding box center [522, 310] width 22 height 7
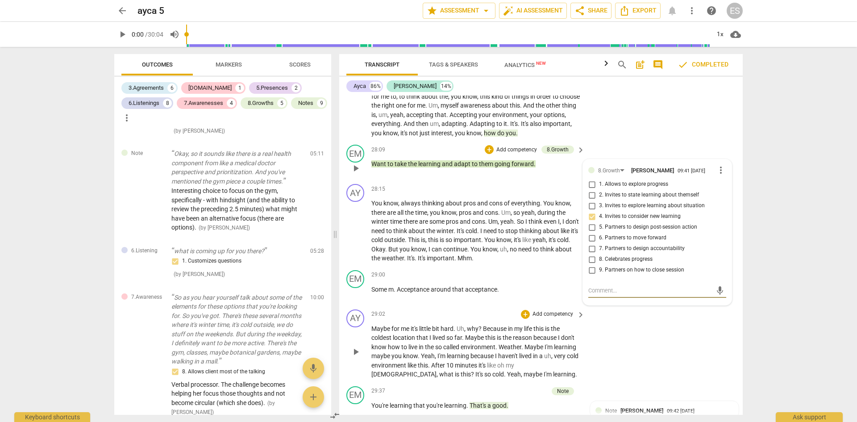
scroll to position [3332, 0]
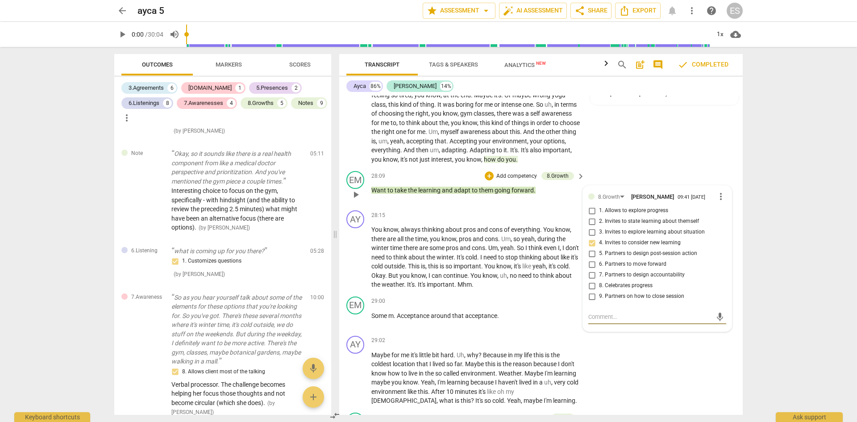
click at [473, 194] on span "to" at bounding box center [475, 189] width 7 height 7
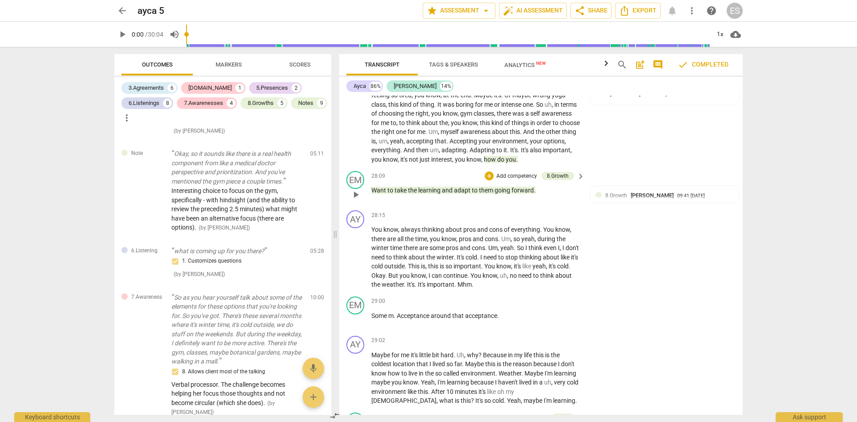
click at [473, 194] on span "to" at bounding box center [475, 189] width 7 height 7
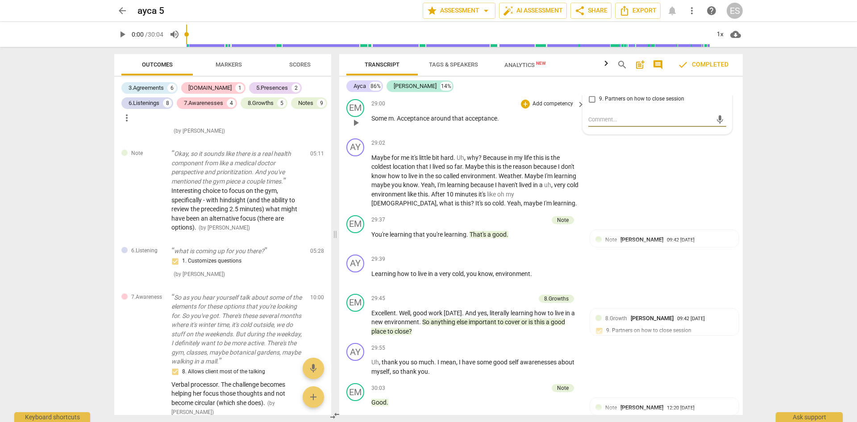
scroll to position [3555, 0]
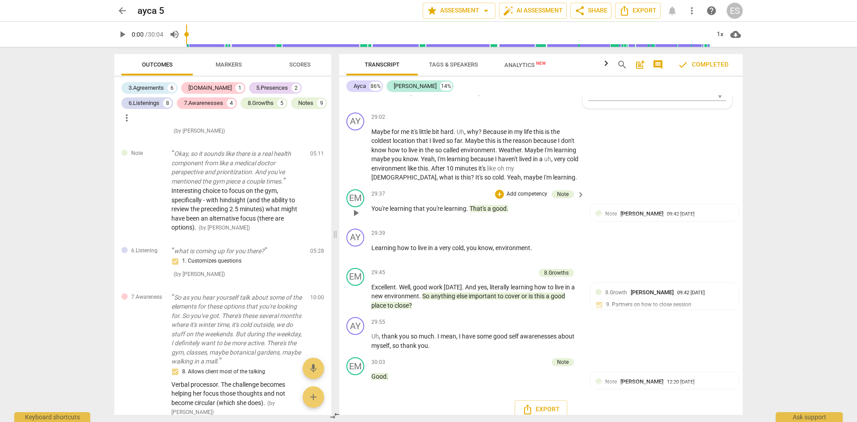
click at [485, 212] on span "That's" at bounding box center [478, 208] width 18 height 7
click at [486, 299] on span "important" at bounding box center [482, 295] width 29 height 7
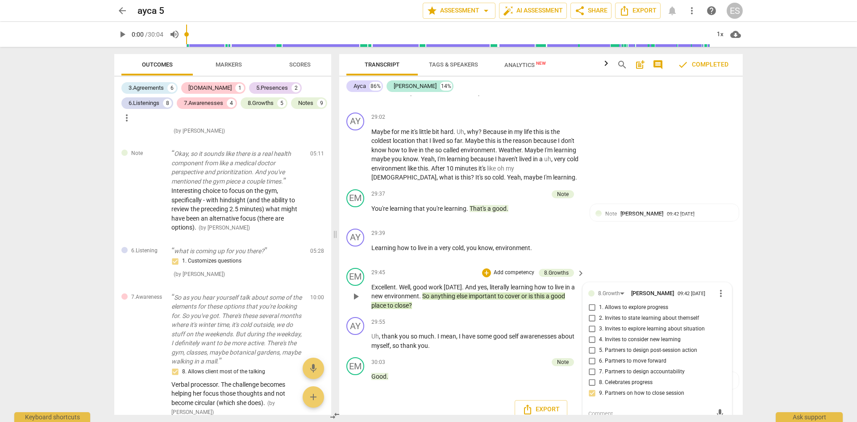
scroll to position [3596, 0]
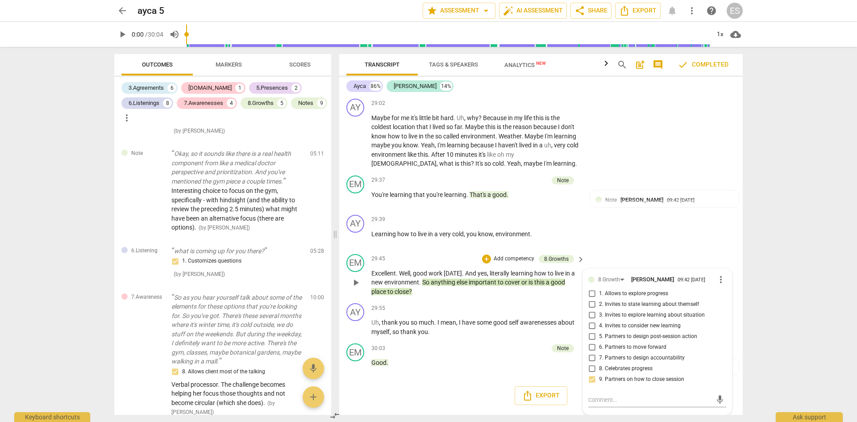
click at [479, 281] on span "important" at bounding box center [482, 281] width 29 height 7
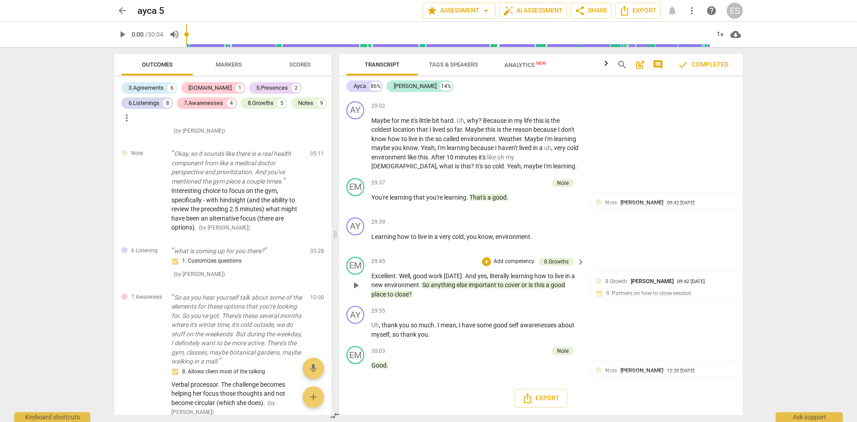
click at [478, 281] on span "important" at bounding box center [482, 284] width 29 height 7
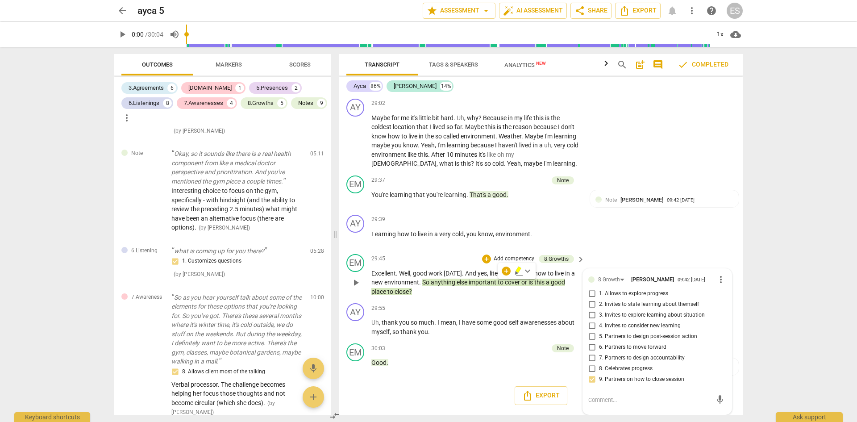
click at [753, 281] on div "arrow_back ayca 5 edit star Assessment arrow_drop_down auto_fix_high AI Assessm…" at bounding box center [428, 211] width 857 height 422
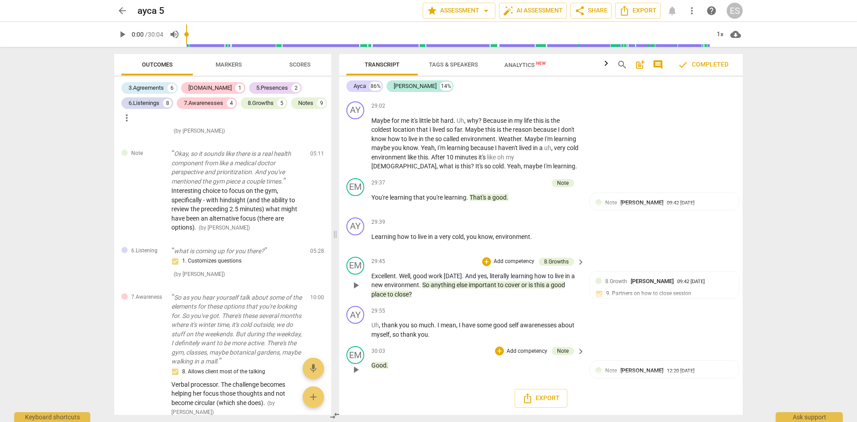
click at [383, 364] on span "Good" at bounding box center [378, 364] width 15 height 7
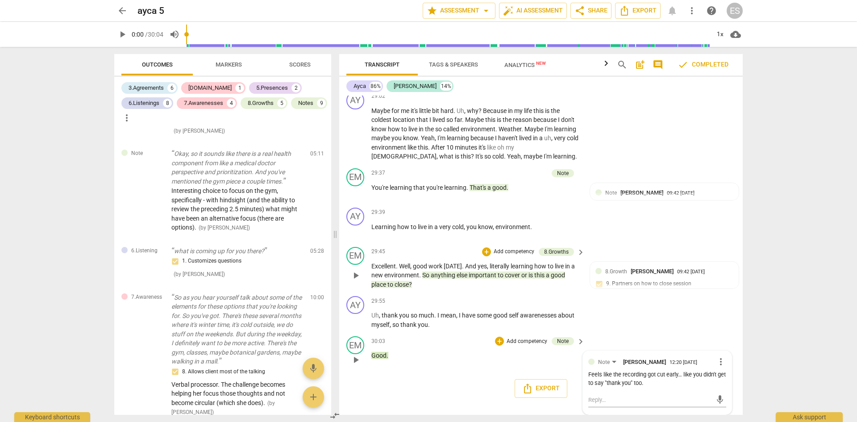
scroll to position [3604, 0]
